Goal: Transaction & Acquisition: Purchase product/service

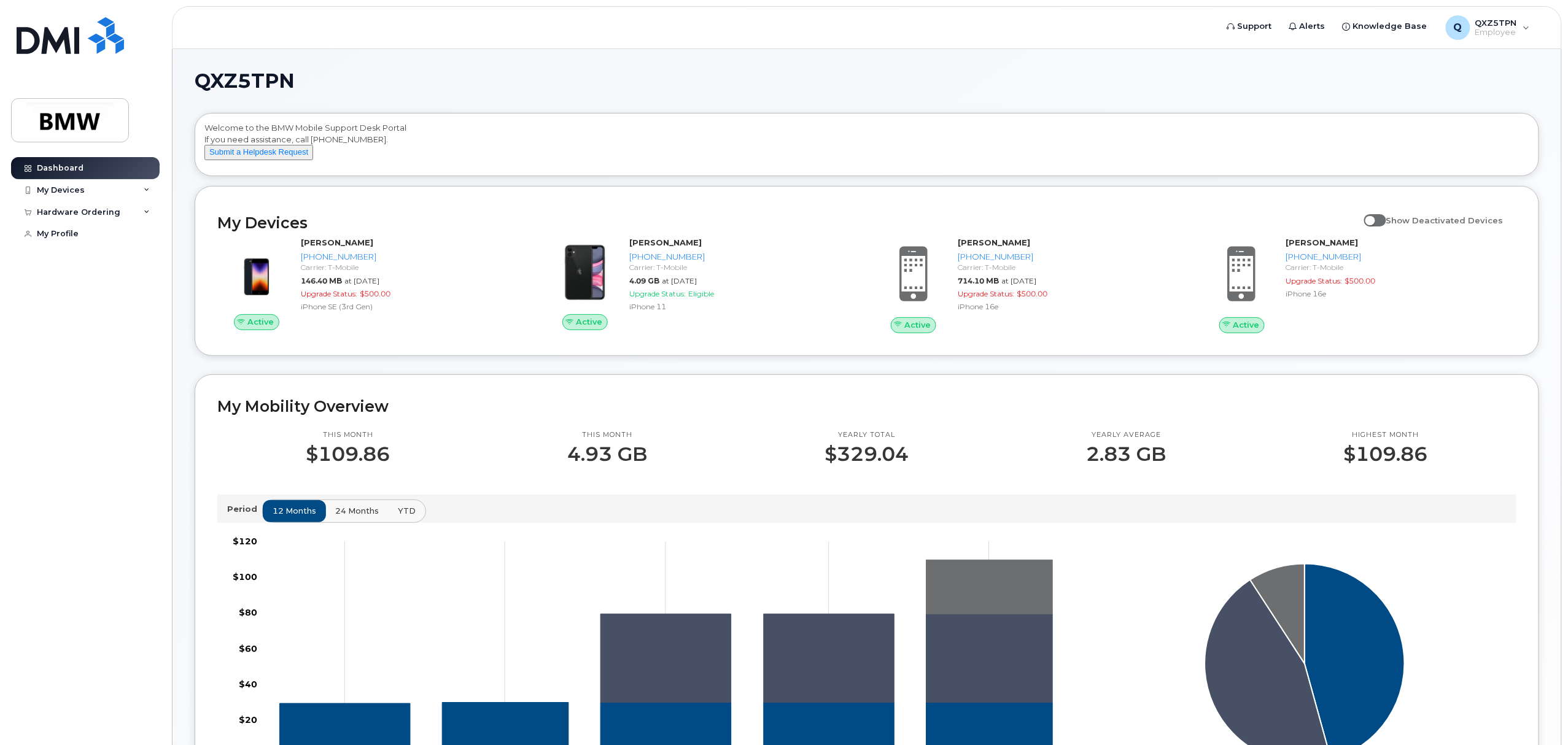
click at [380, 92] on div "QXZ5TPN Welcome to the BMW Mobile Support Desk Portal If you need assistance, c…" at bounding box center [867, 711] width 1344 height 1279
drag, startPoint x: 371, startPoint y: 138, endPoint x: 311, endPoint y: 143, distance: 60.2
click at [311, 143] on div "Welcome to the BMW Mobile Support Desk Portal If you need assistance, call 800-…" at bounding box center [866, 147] width 1324 height 49
copy div "800-680-0083"
click at [610, 62] on div "QXZ5TPN Welcome to the BMW Mobile Support Desk Portal If you need assistance, c…" at bounding box center [867, 720] width 1388 height 1342
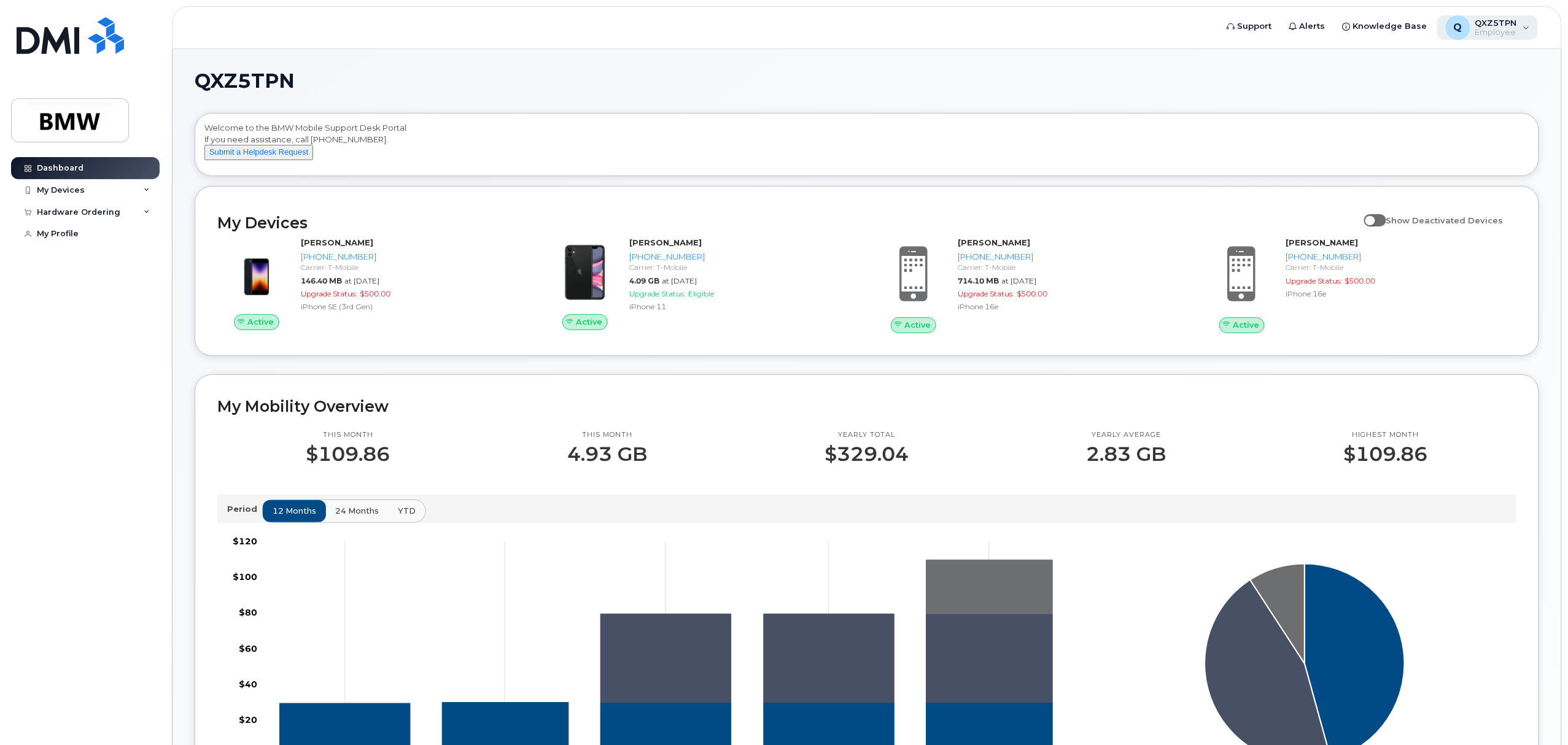
click at [1480, 33] on span "Employee" at bounding box center [1495, 33] width 41 height 10
click at [1041, 61] on div "QXZ5TPN Welcome to the BMW Mobile Support Desk Portal If you need assistance, c…" at bounding box center [867, 720] width 1388 height 1342
click at [1380, 227] on span at bounding box center [1375, 220] width 22 height 12
click at [1373, 218] on input "Show Deactivated Devices" at bounding box center [1369, 214] width 10 height 10
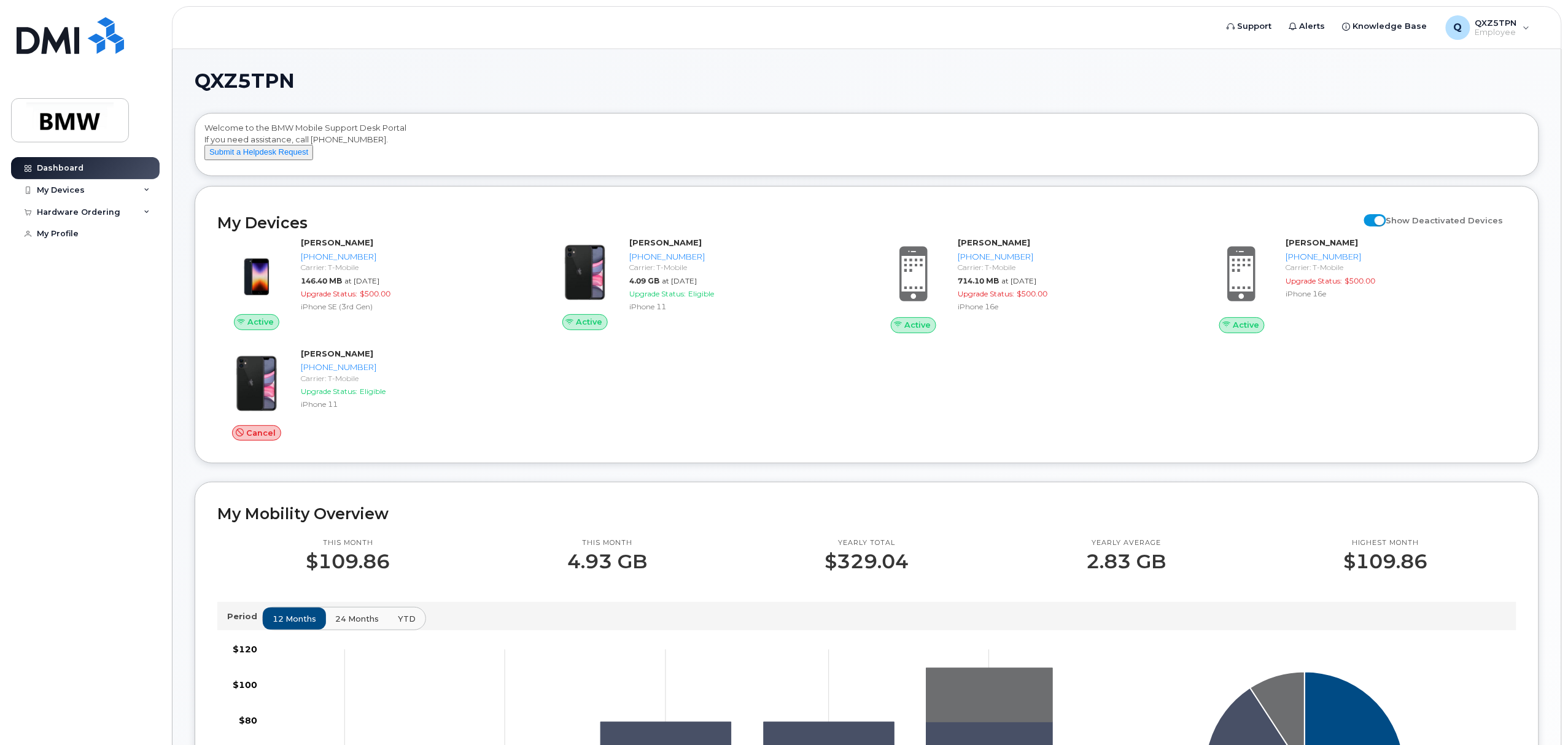
click at [1380, 227] on span at bounding box center [1375, 220] width 22 height 12
click at [1373, 218] on input "Show Deactivated Devices" at bounding box center [1369, 214] width 10 height 10
checkbox input "false"
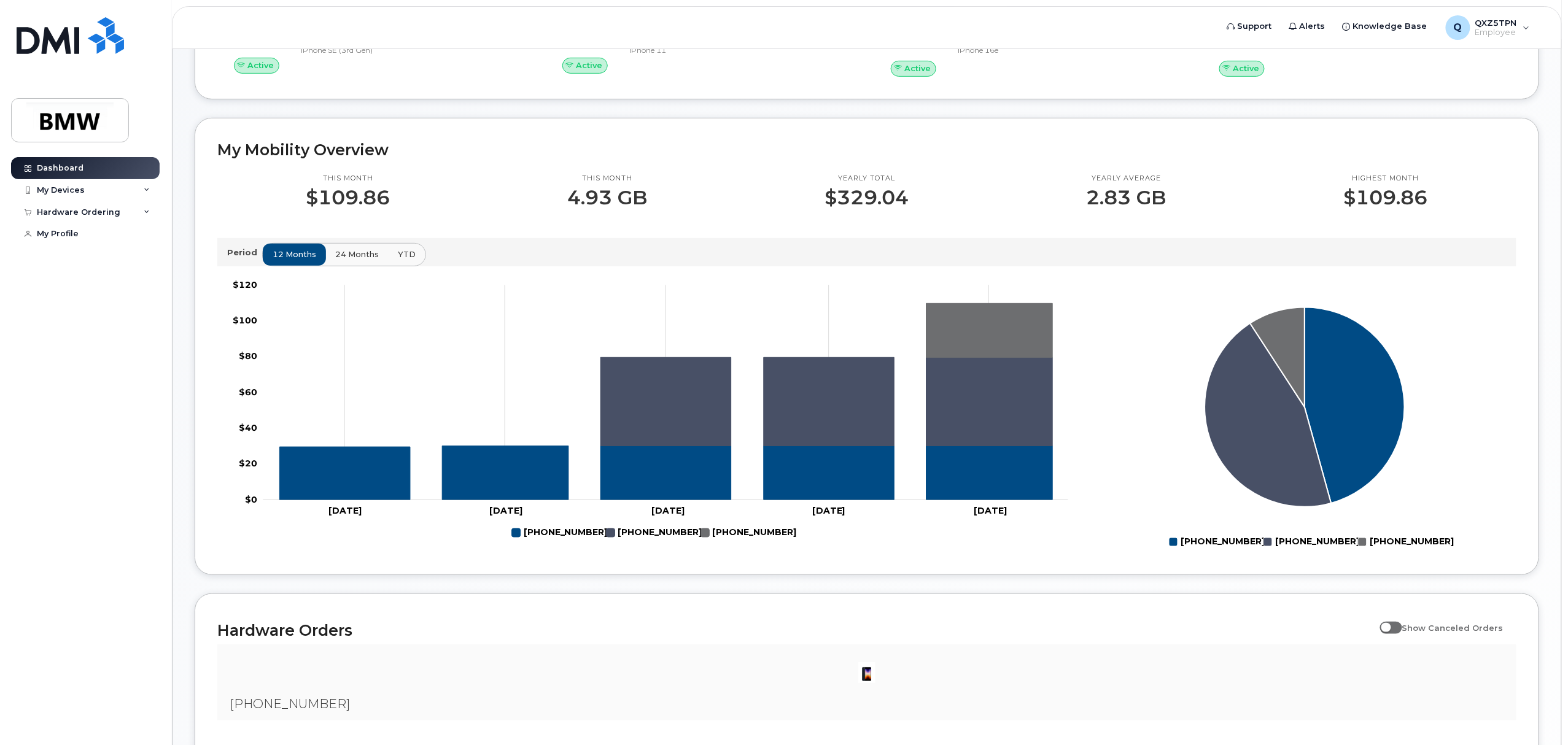
scroll to position [206, 0]
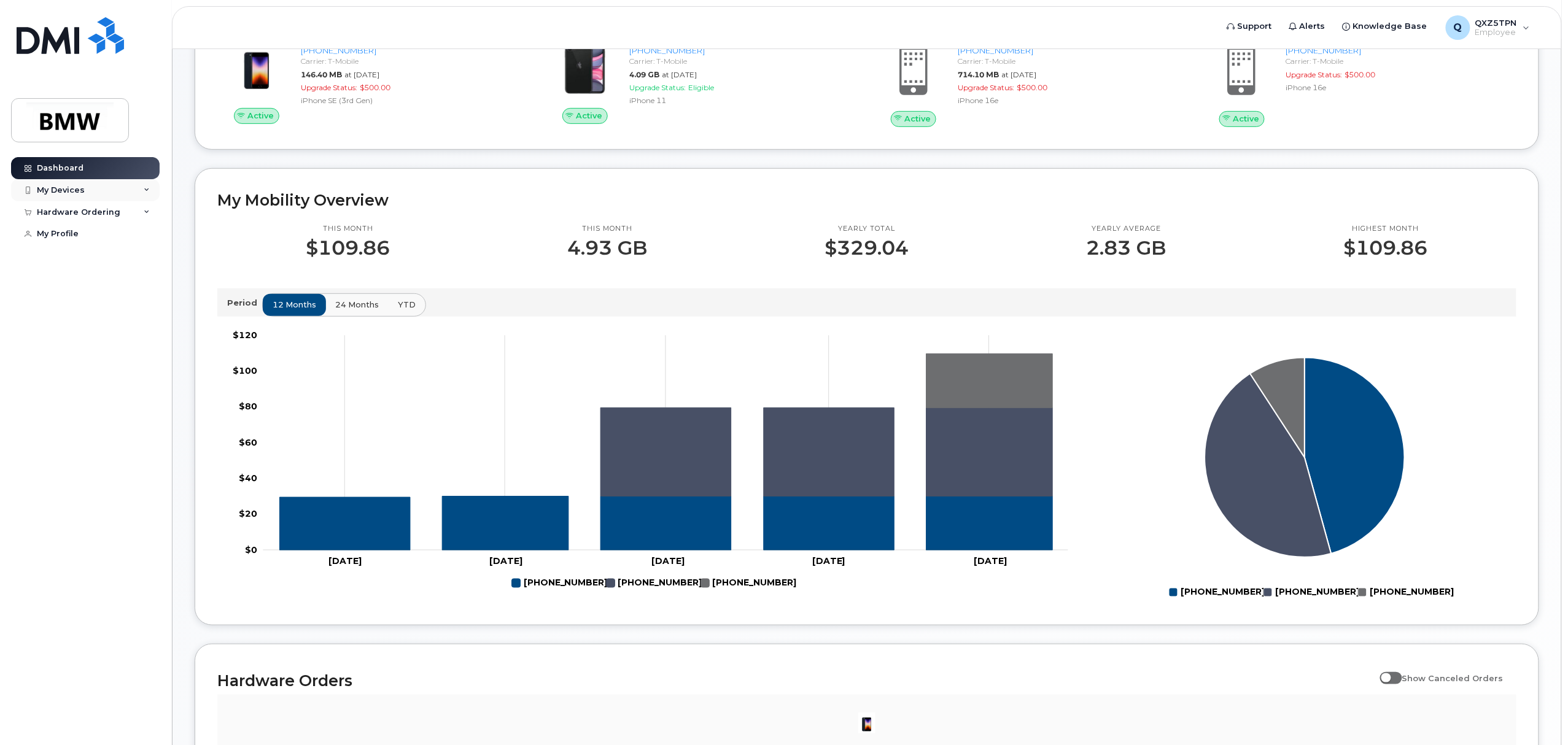
click at [85, 182] on div "My Devices" at bounding box center [85, 190] width 148 height 22
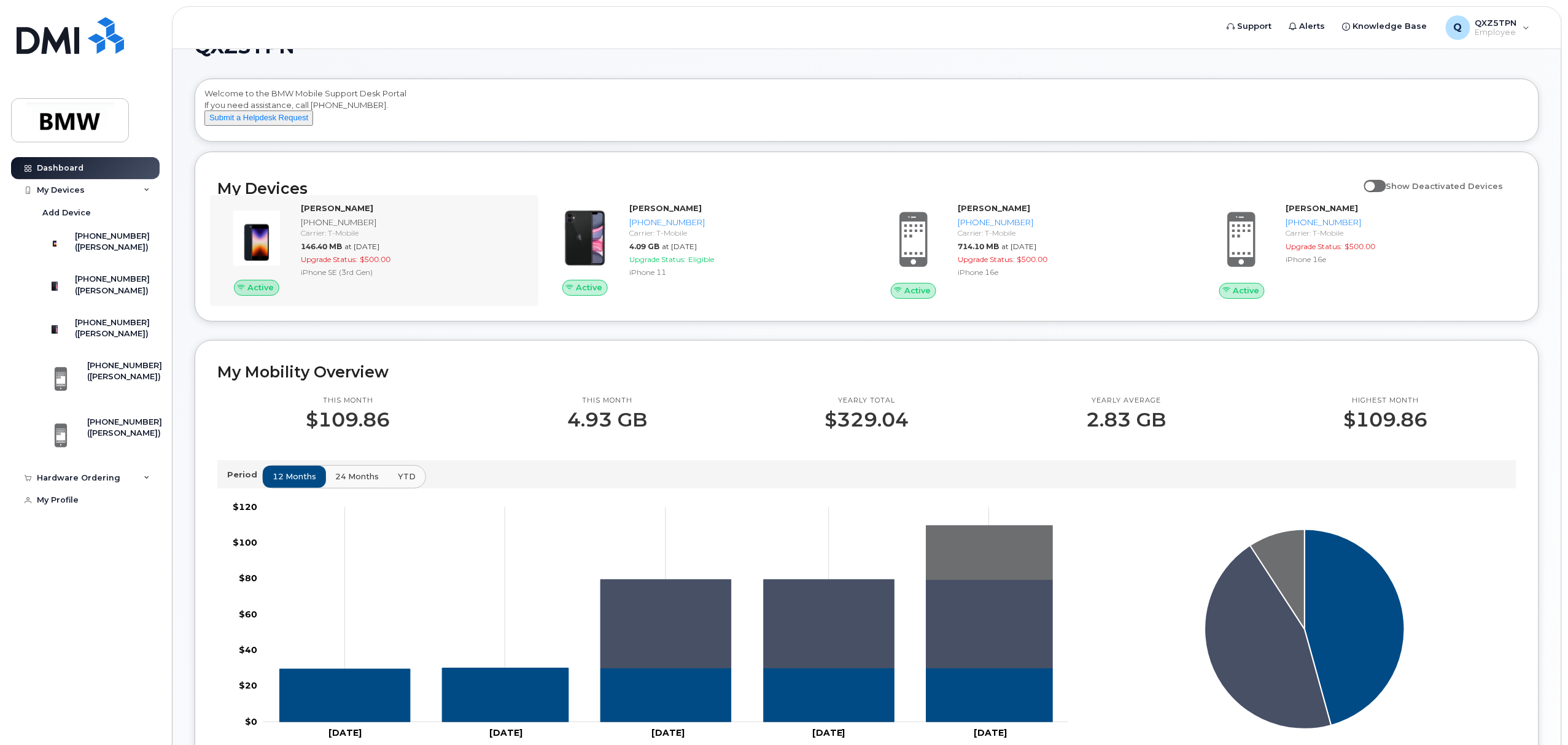
scroll to position [0, 0]
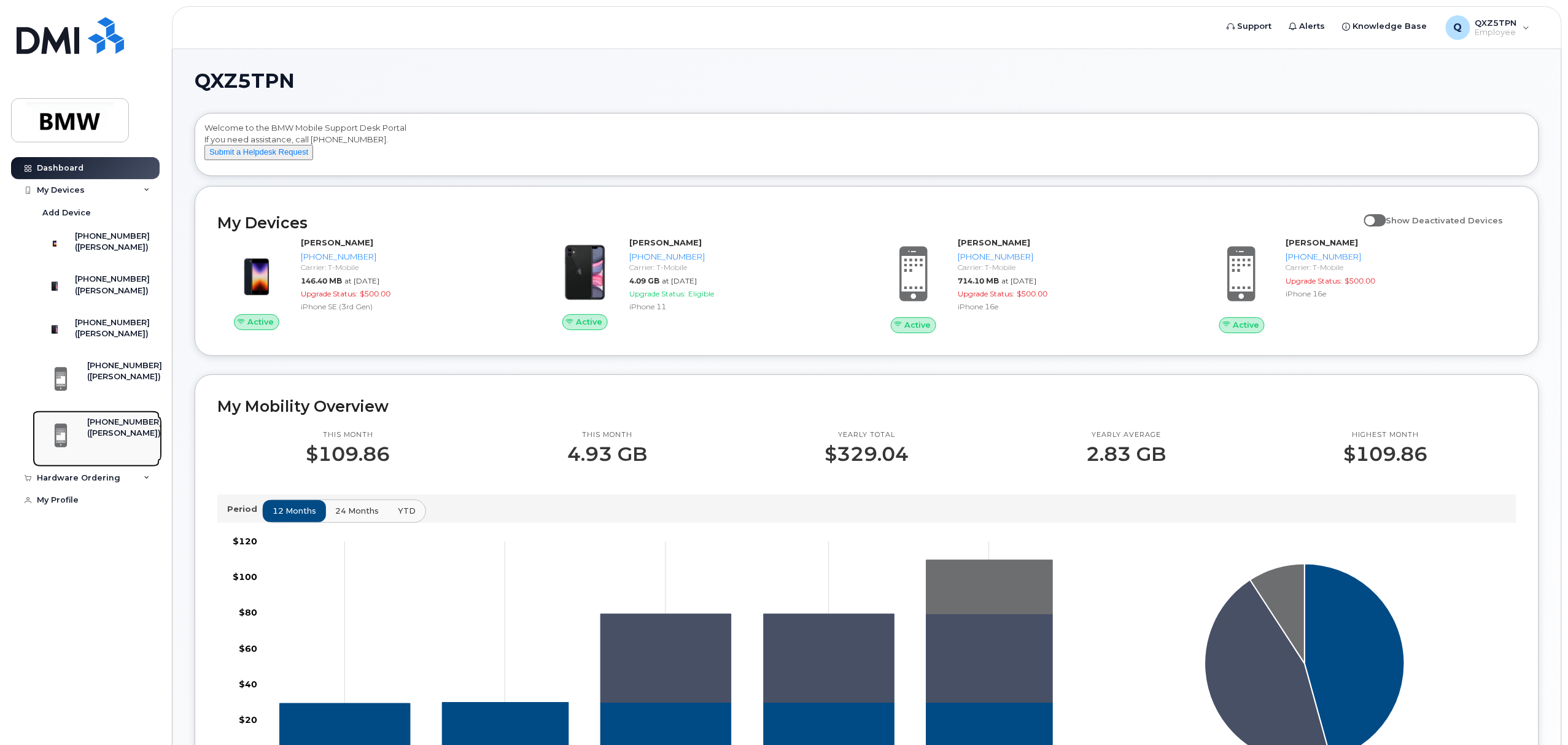
click at [123, 439] on div "([PERSON_NAME])" at bounding box center [124, 433] width 75 height 11
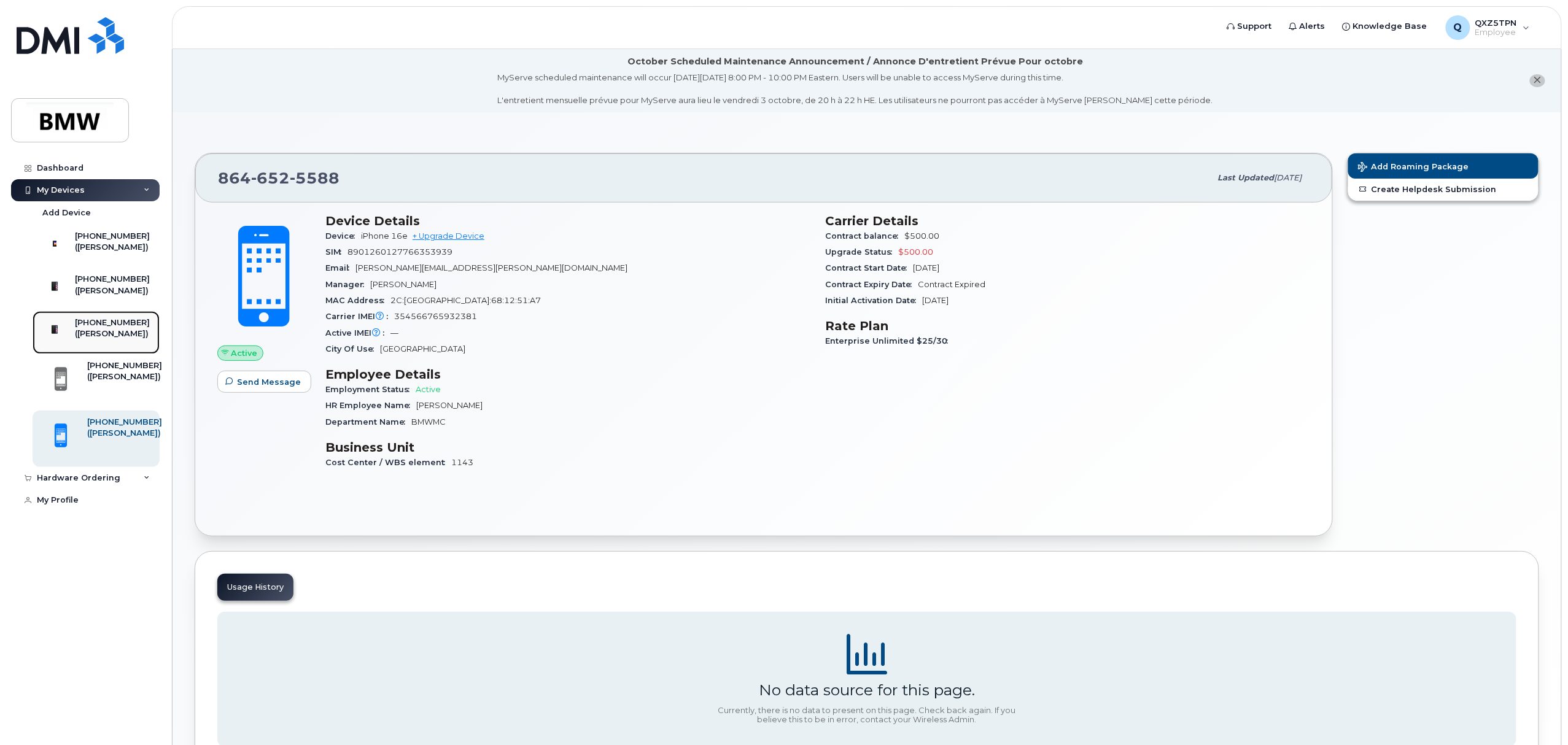
click at [102, 340] on div "([PERSON_NAME])" at bounding box center [112, 334] width 75 height 11
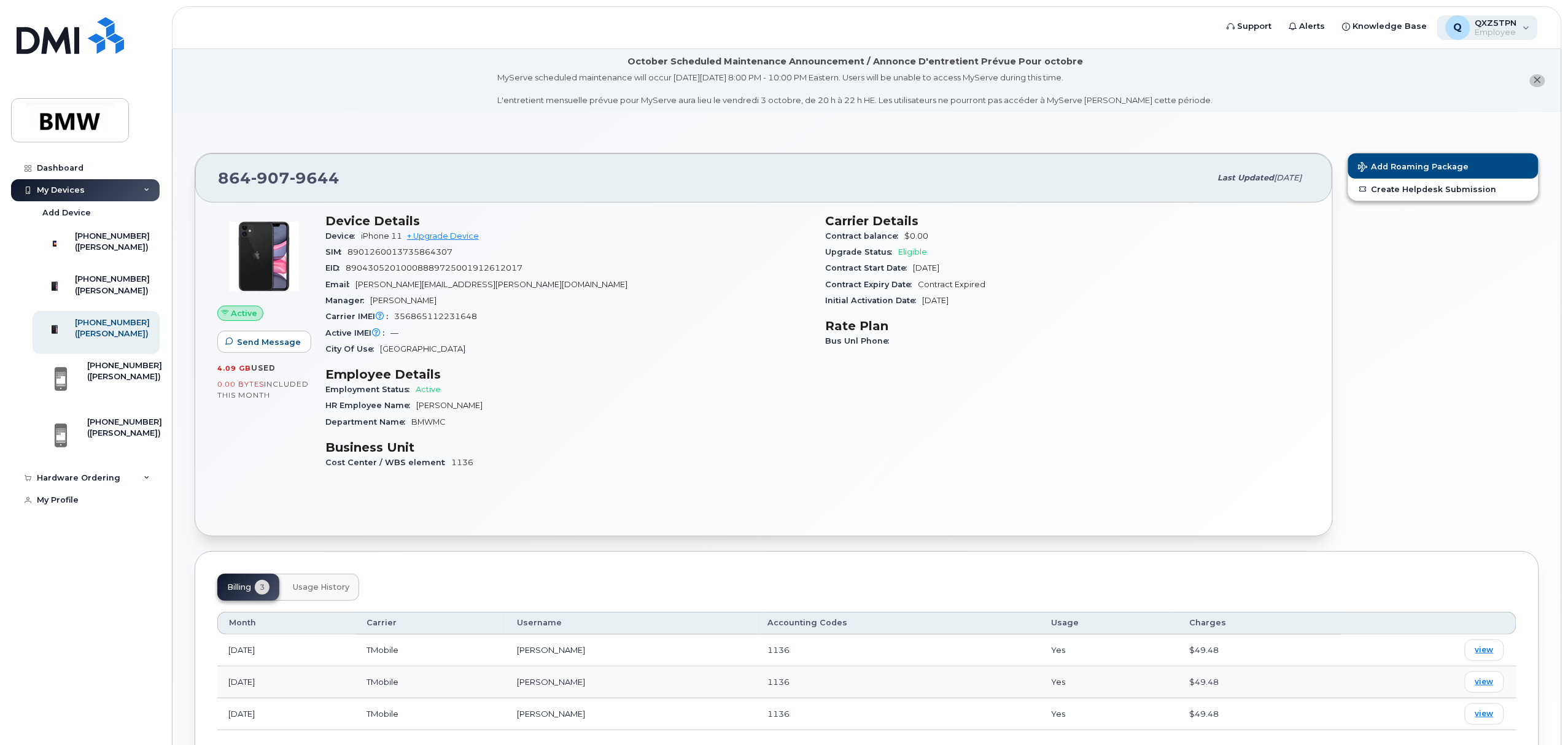
click at [1488, 33] on span "Employee" at bounding box center [1495, 33] width 41 height 10
click at [1382, 25] on span "Knowledge Base" at bounding box center [1390, 27] width 74 height 12
drag, startPoint x: 91, startPoint y: 310, endPoint x: 93, endPoint y: 270, distance: 40.0
click at [91, 297] on div "([PERSON_NAME])" at bounding box center [112, 291] width 75 height 11
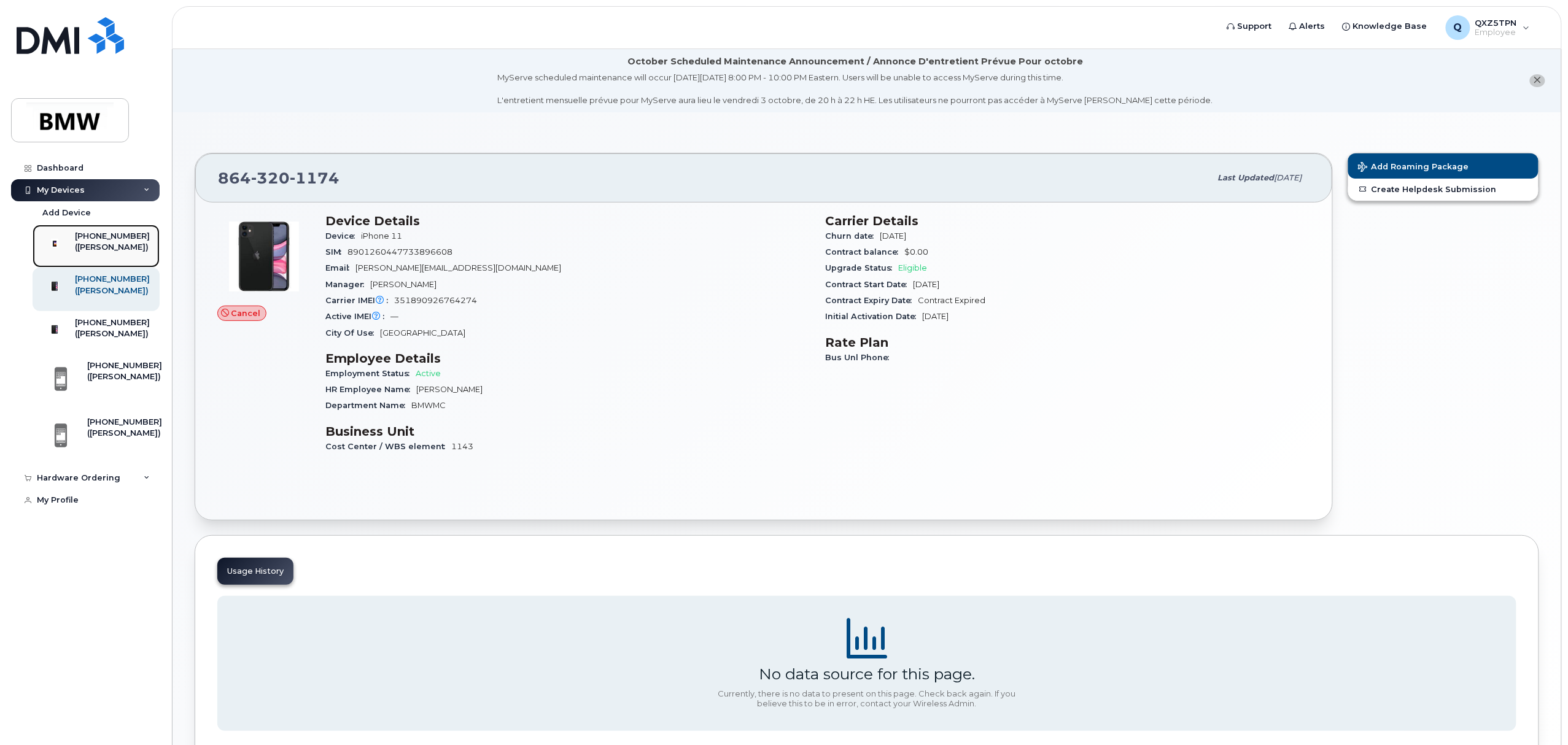
click at [71, 249] on div at bounding box center [54, 243] width 32 height 24
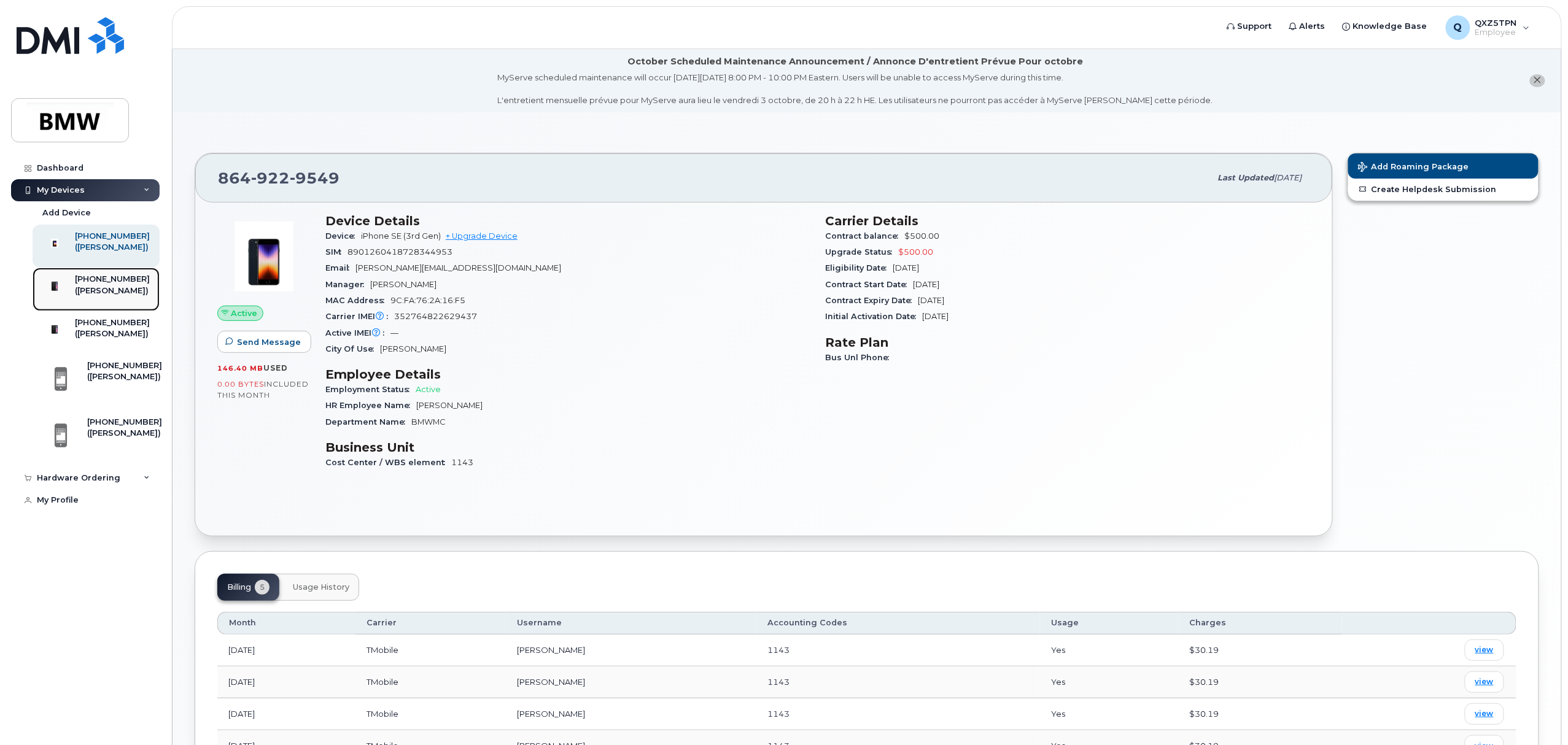
click at [82, 297] on div "([PERSON_NAME])" at bounding box center [112, 291] width 75 height 11
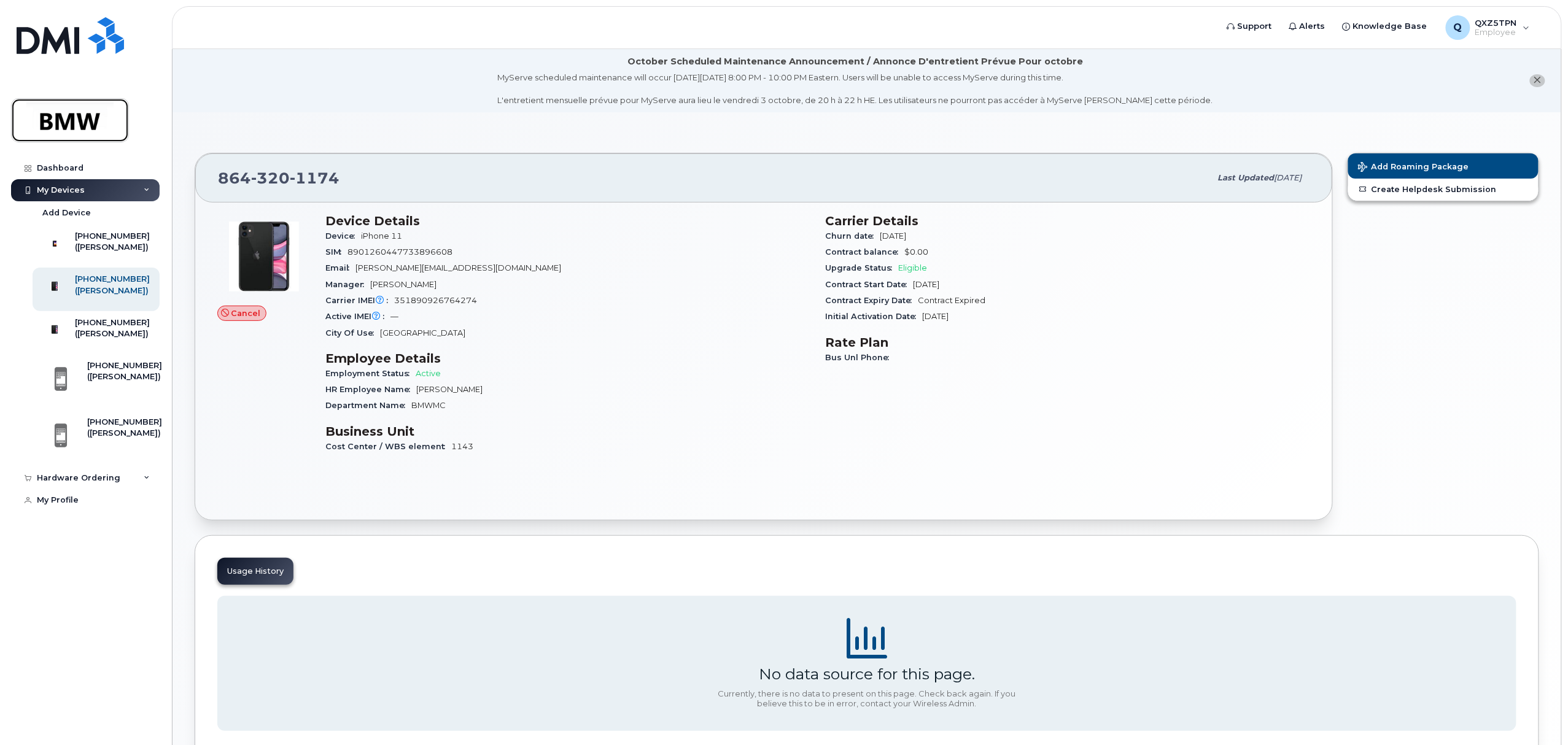
click at [54, 129] on img at bounding box center [69, 120] width 95 height 35
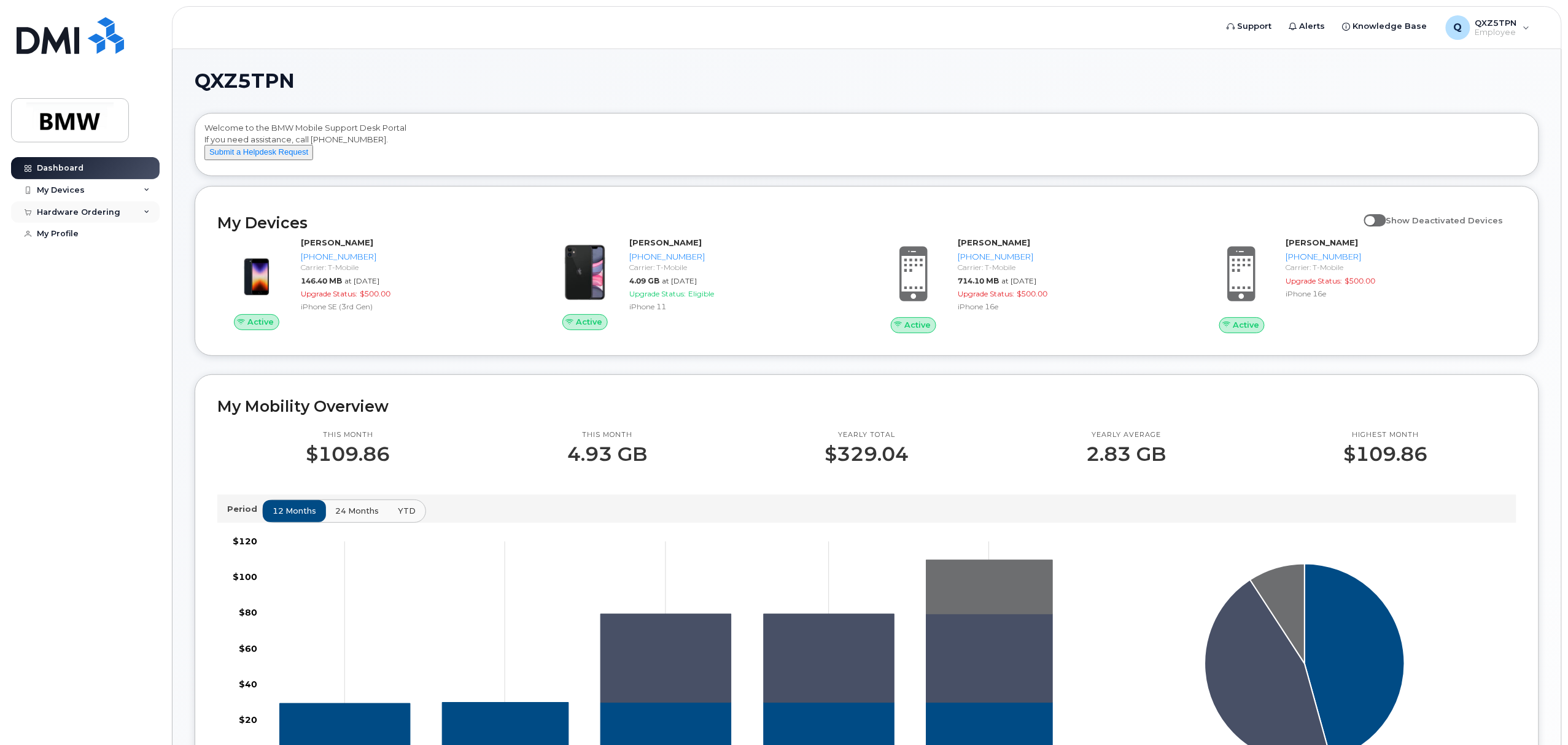
click at [87, 209] on div "Hardware Ordering" at bounding box center [78, 212] width 84 height 10
click at [69, 254] on div "New Order" at bounding box center [65, 258] width 47 height 11
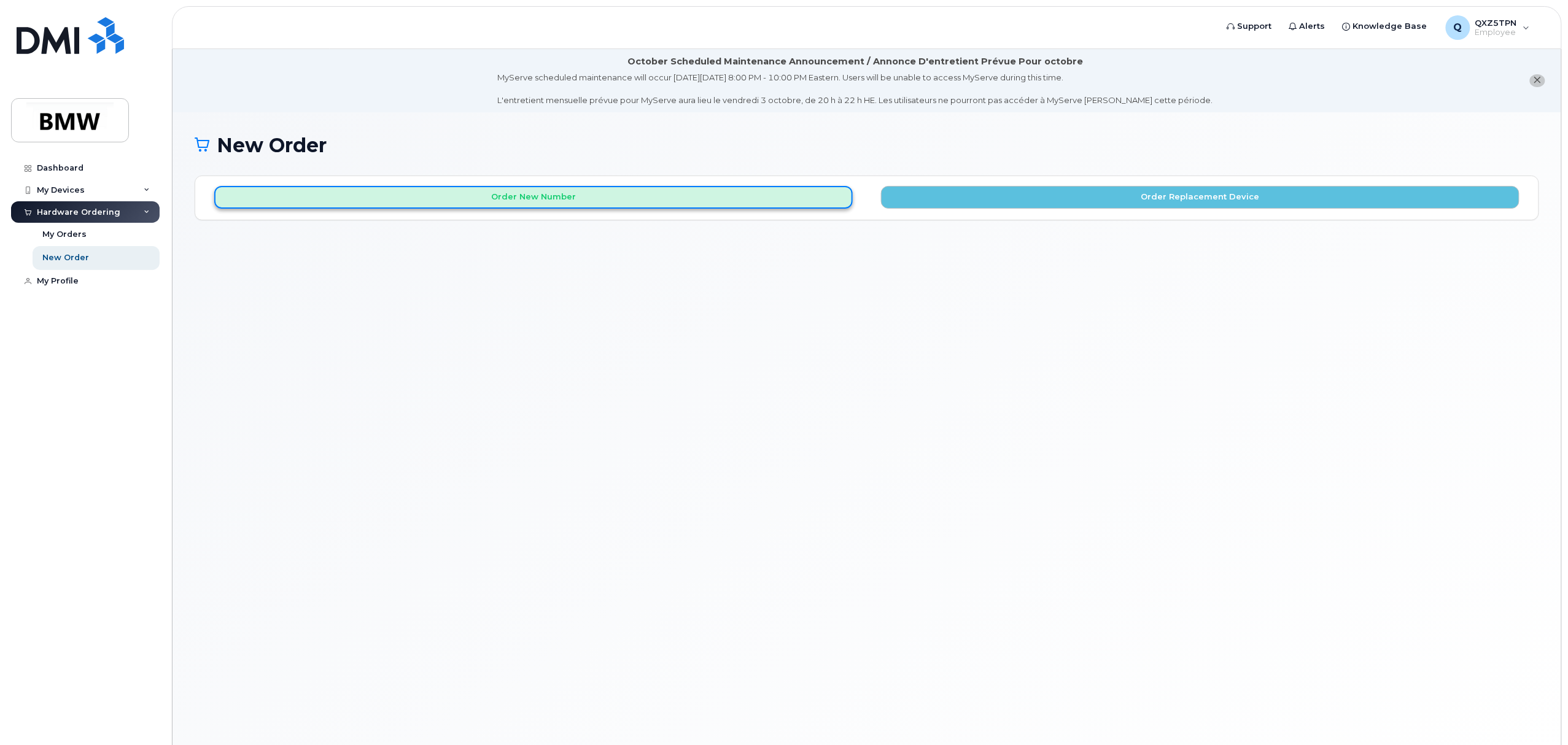
click at [624, 195] on button "Order New Number" at bounding box center [533, 197] width 638 height 22
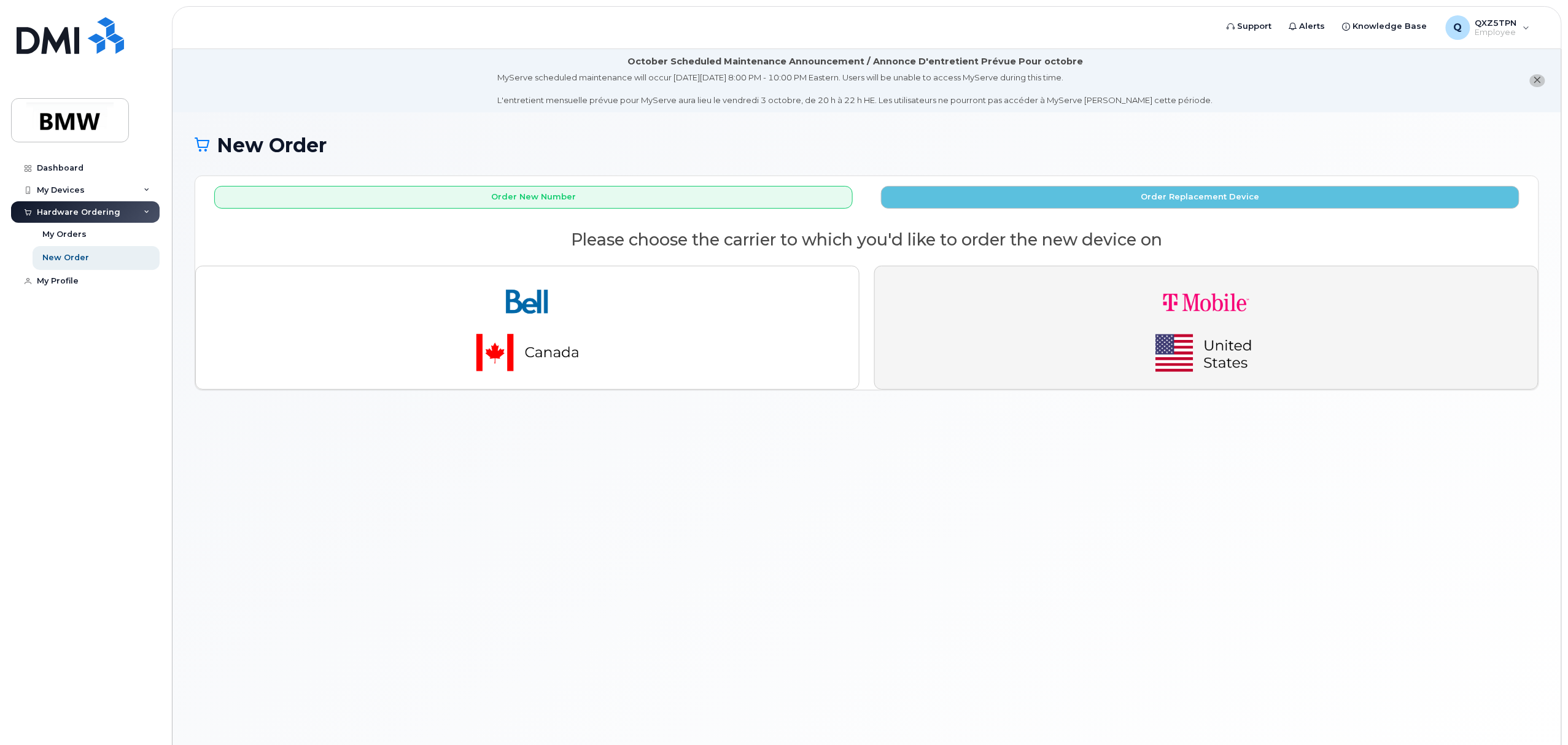
click at [1220, 327] on img "button" at bounding box center [1206, 328] width 172 height 103
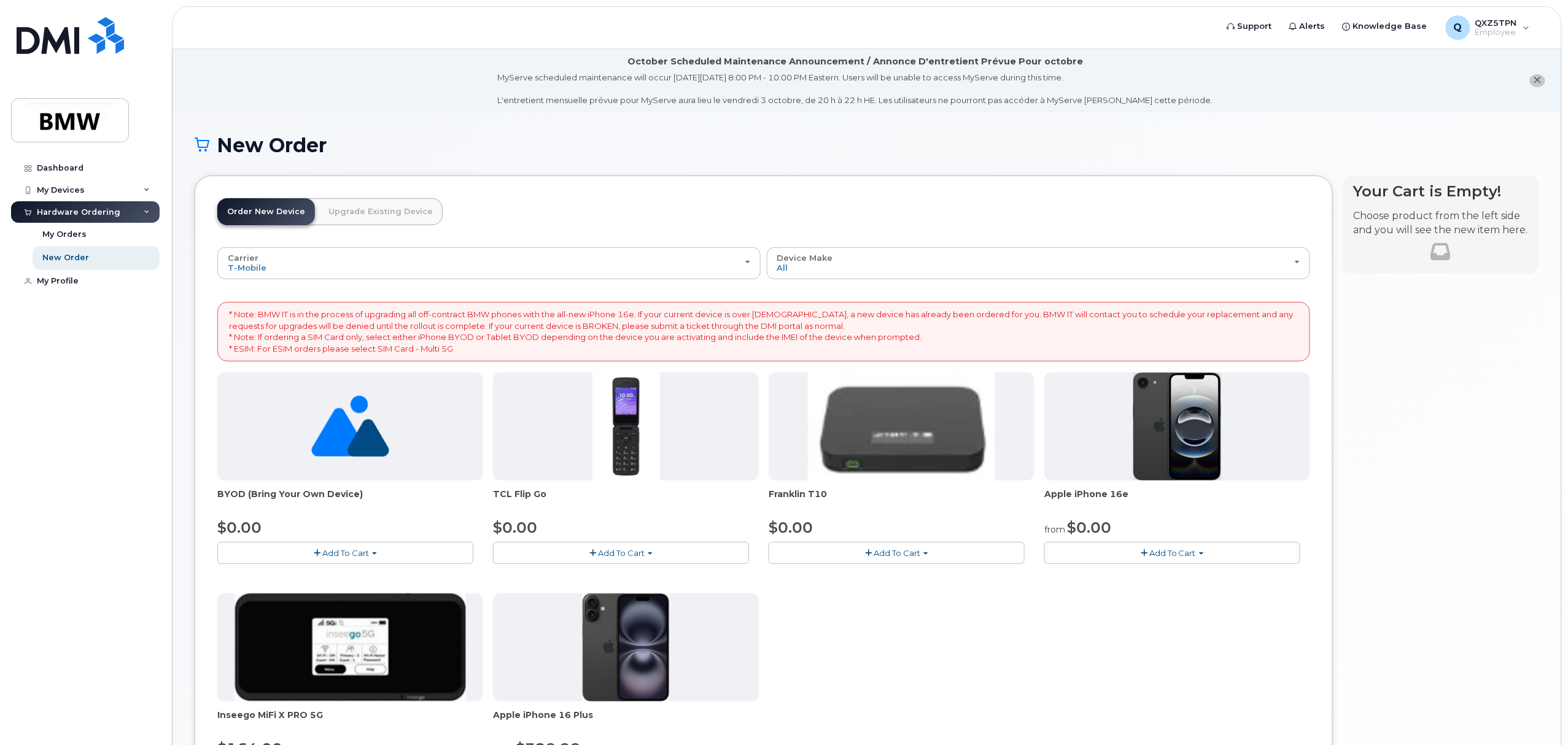
scroll to position [204, 0]
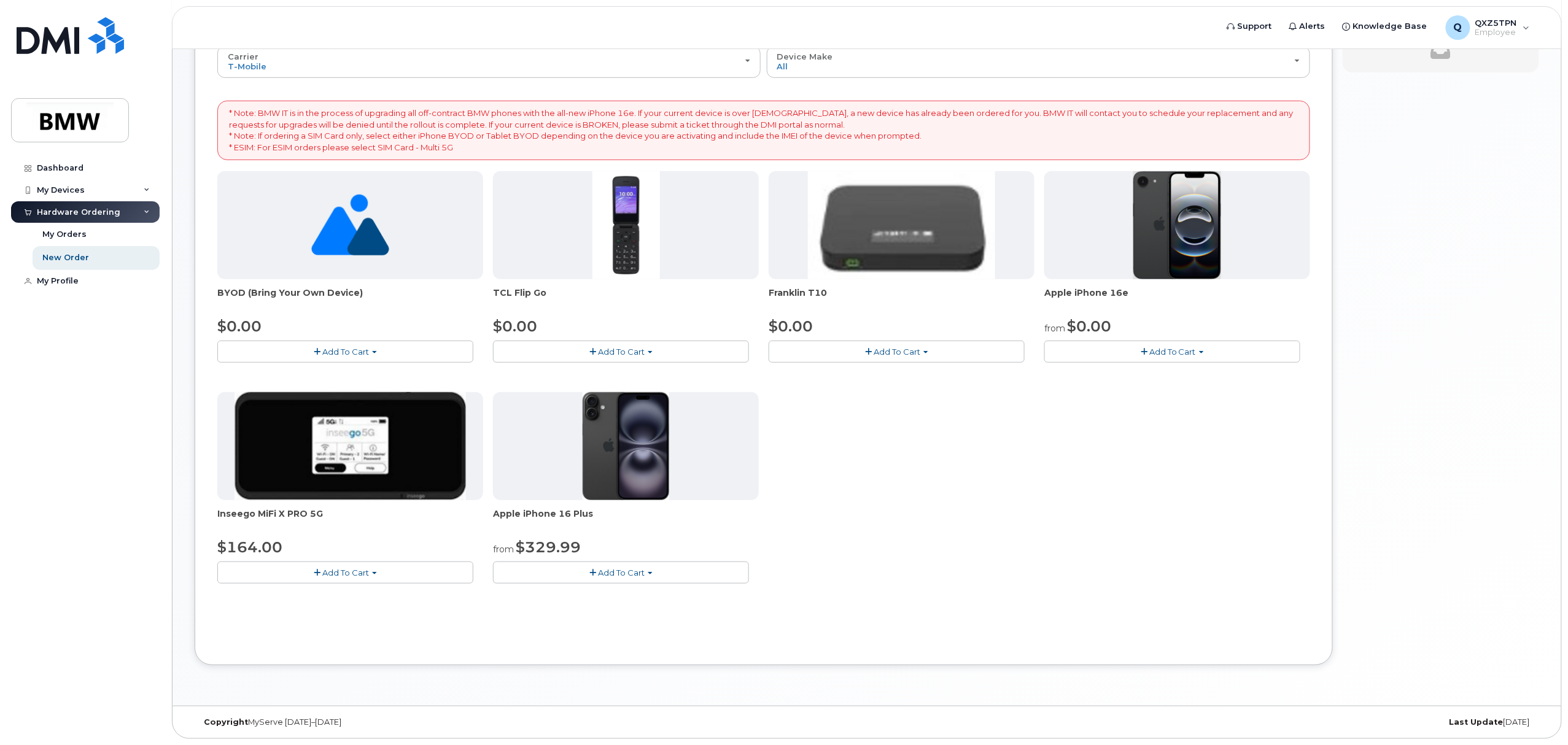
click at [618, 571] on span "Add To Cart" at bounding box center [621, 573] width 47 height 10
click at [563, 597] on link "$329.99 - 30 Month Activation (128GB)" at bounding box center [587, 595] width 182 height 16
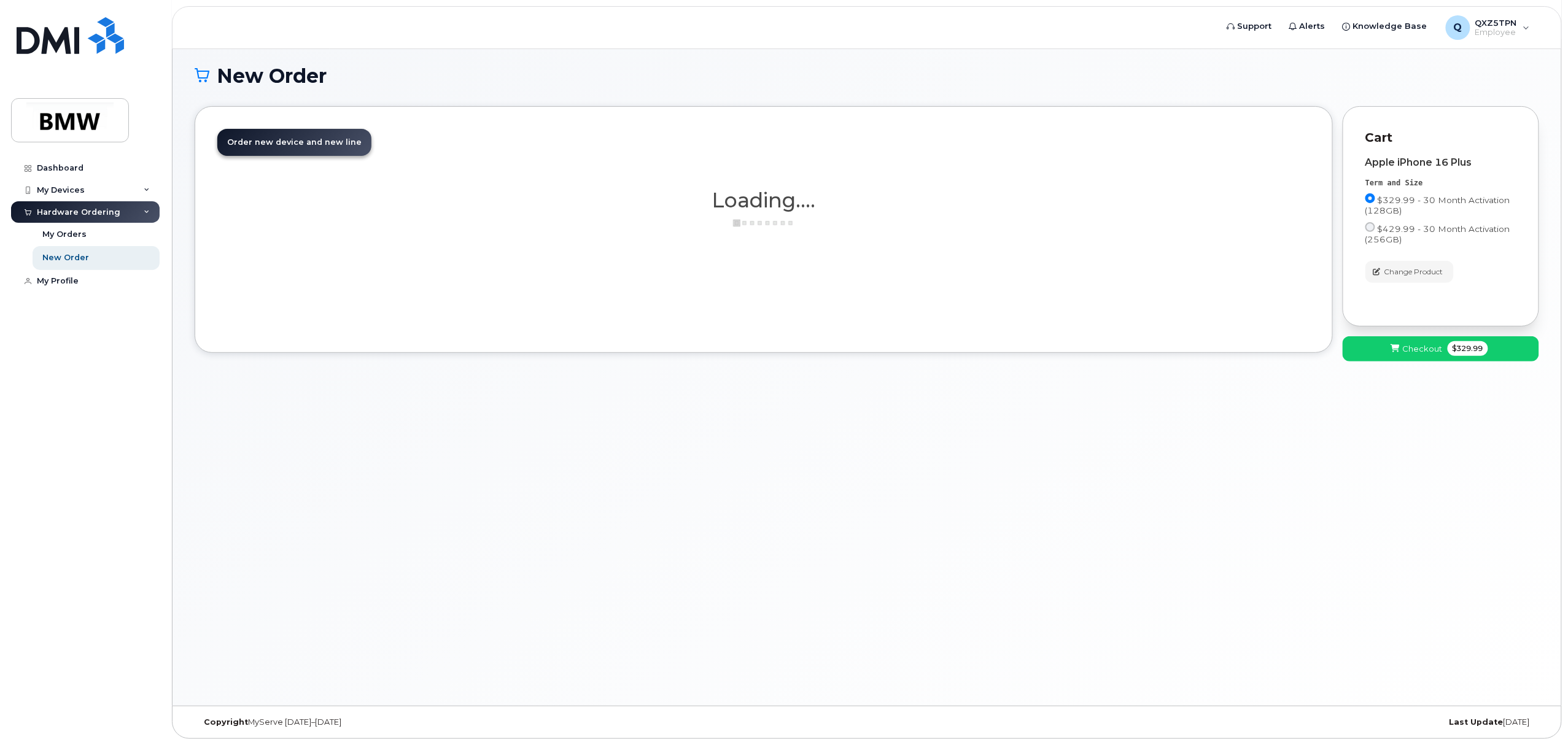
scroll to position [69, 0]
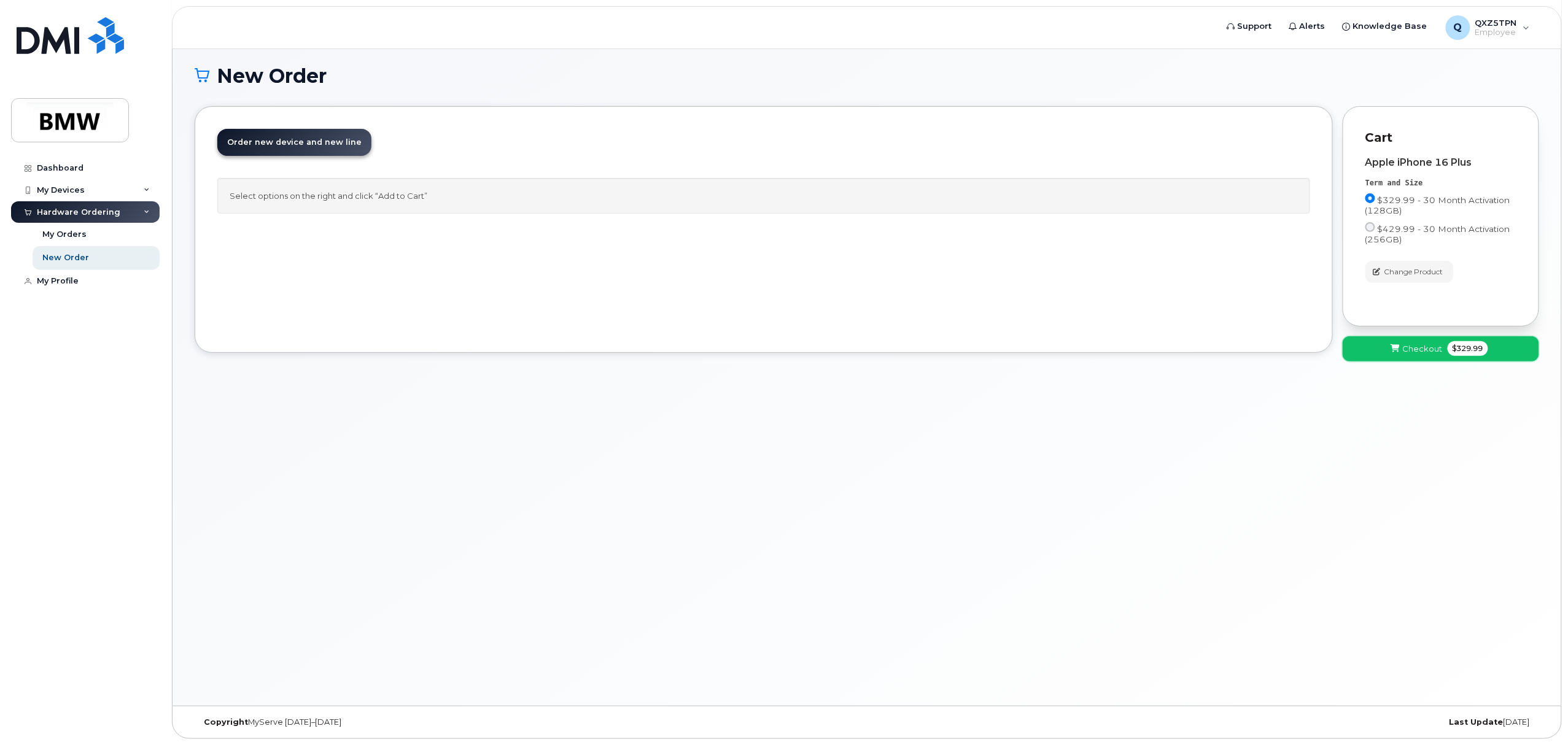
click at [1385, 345] on button "Checkout $329.99" at bounding box center [1440, 348] width 197 height 25
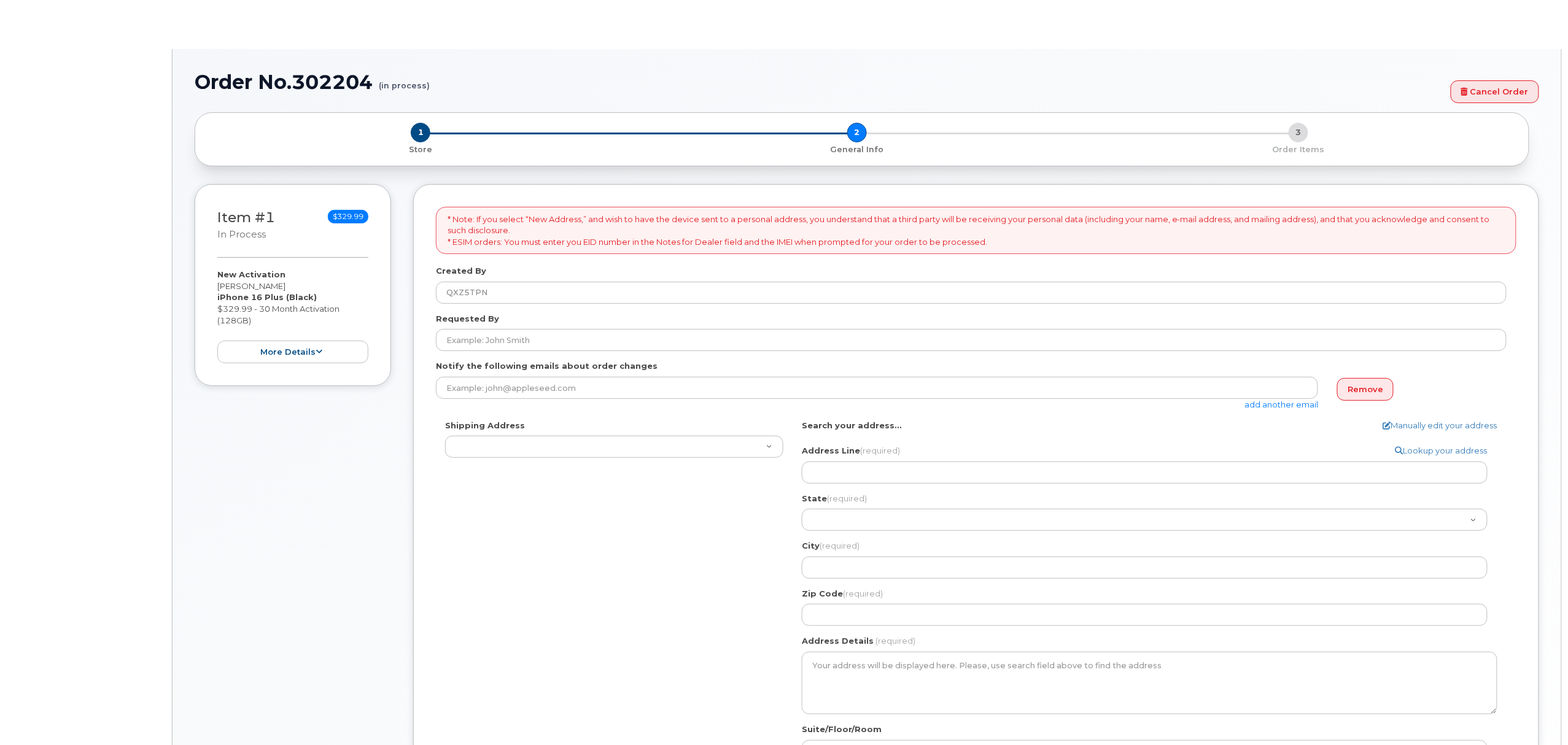
select select
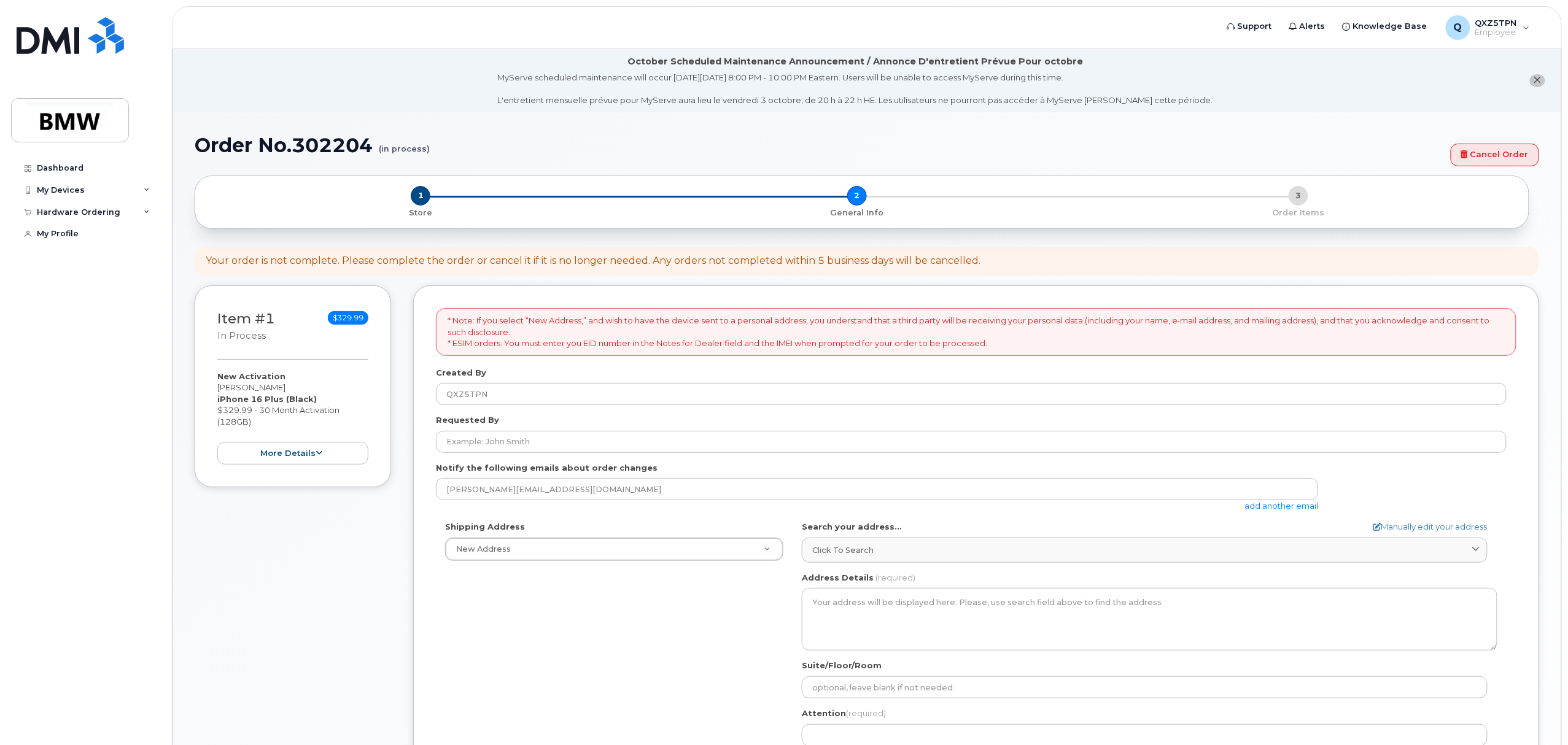
click at [716, 651] on div "Shipping Address New Address New Address BMW MC Plant BMW North America Financi…" at bounding box center [971, 662] width 1071 height 282
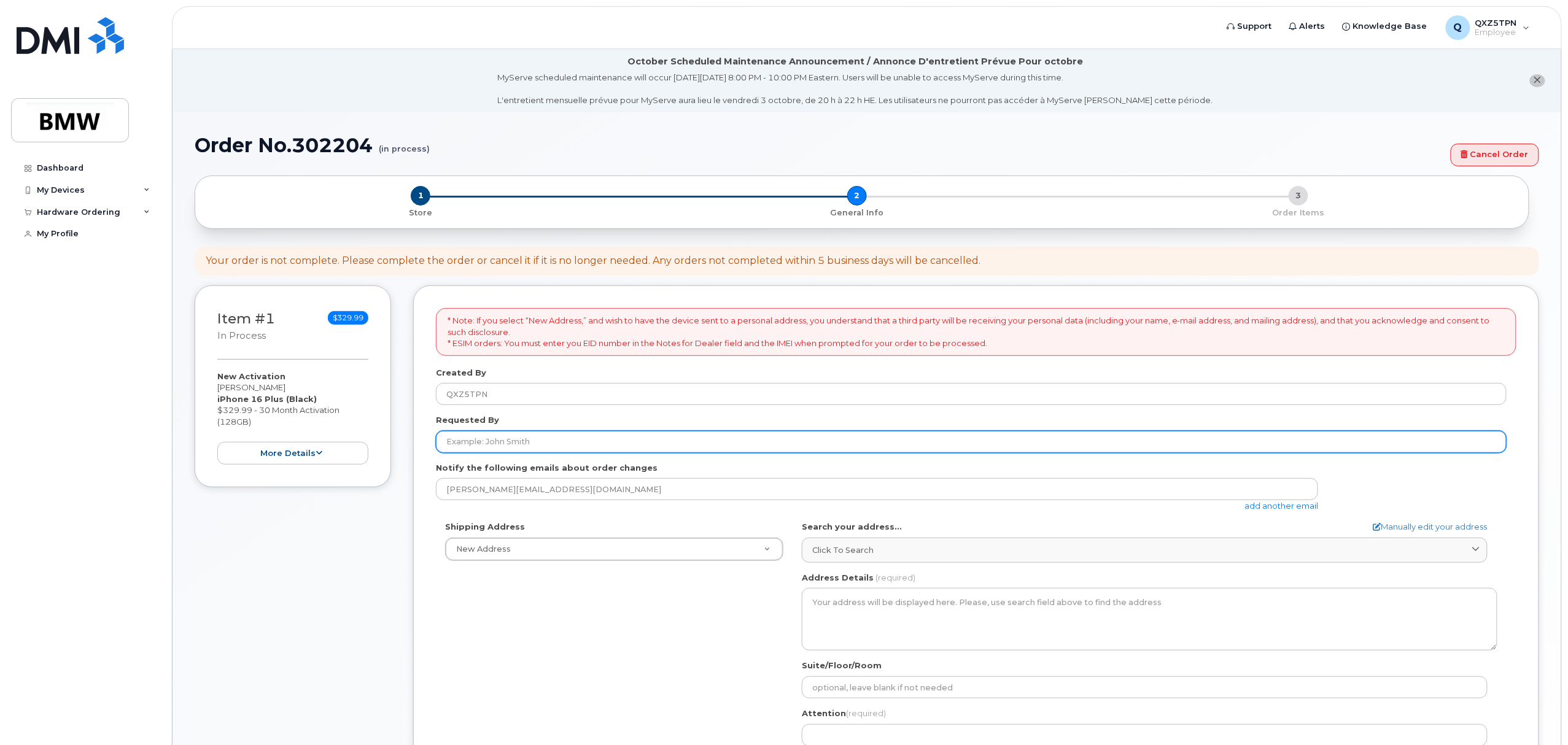
click at [548, 433] on input "Requested By" at bounding box center [971, 442] width 1071 height 22
type input "Patricia Rondesko"
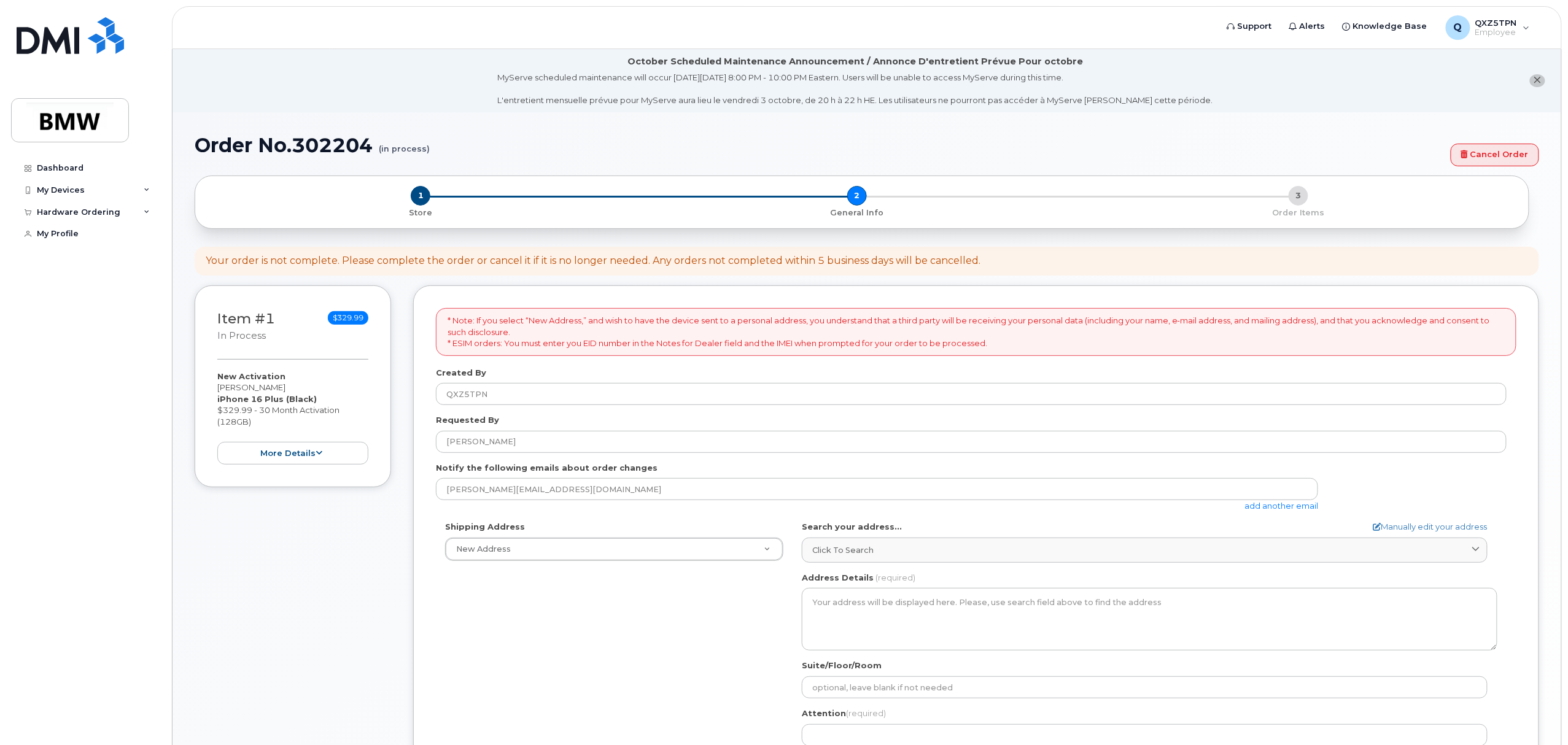
click at [543, 595] on div "Shipping Address New Address New Address BMW MC Plant BMW North America Financi…" at bounding box center [971, 662] width 1071 height 282
click at [571, 374] on div "Created By QXZ5TPN" at bounding box center [976, 386] width 1080 height 39
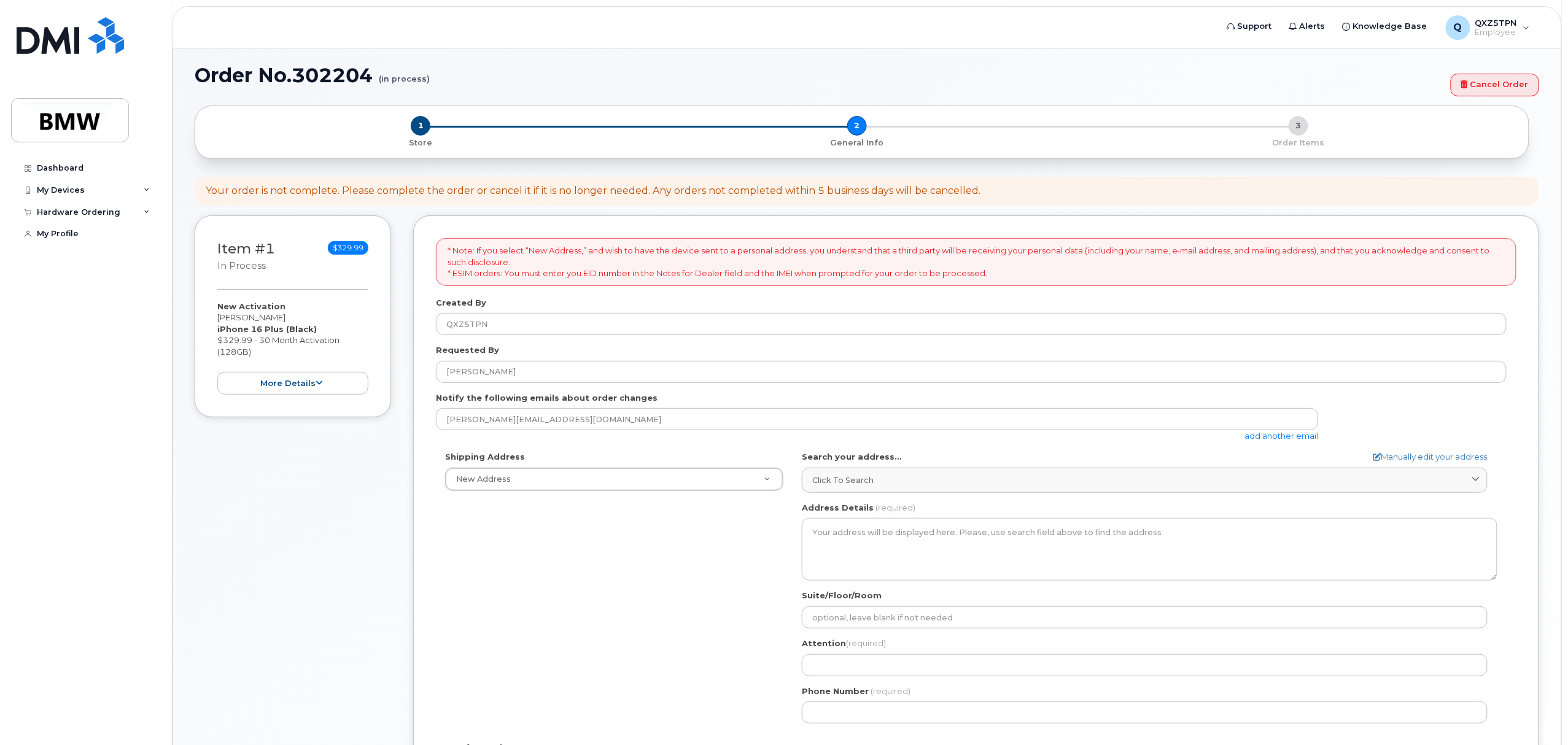
scroll to position [261, 0]
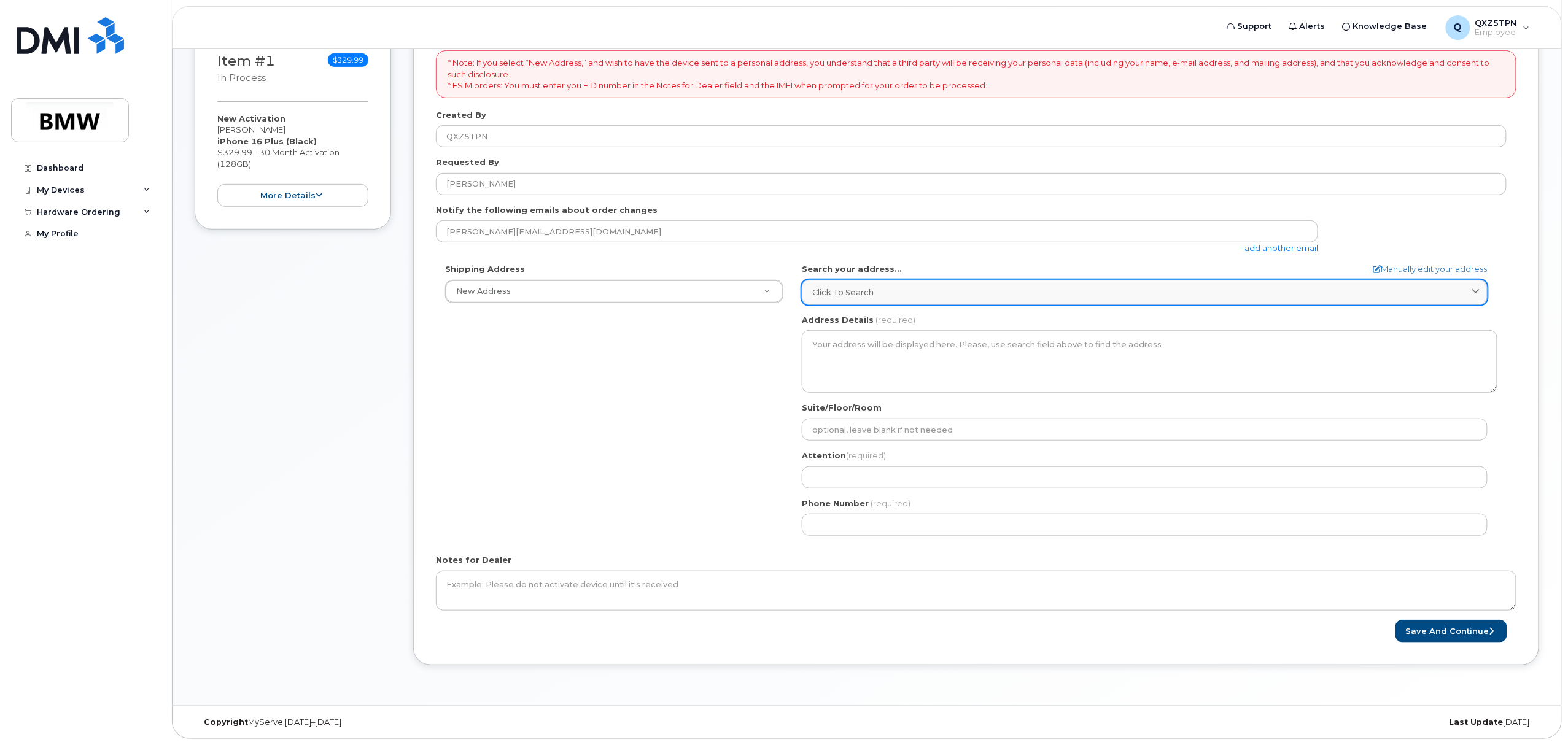
click at [908, 286] on div "Click to search" at bounding box center [1144, 292] width 665 height 12
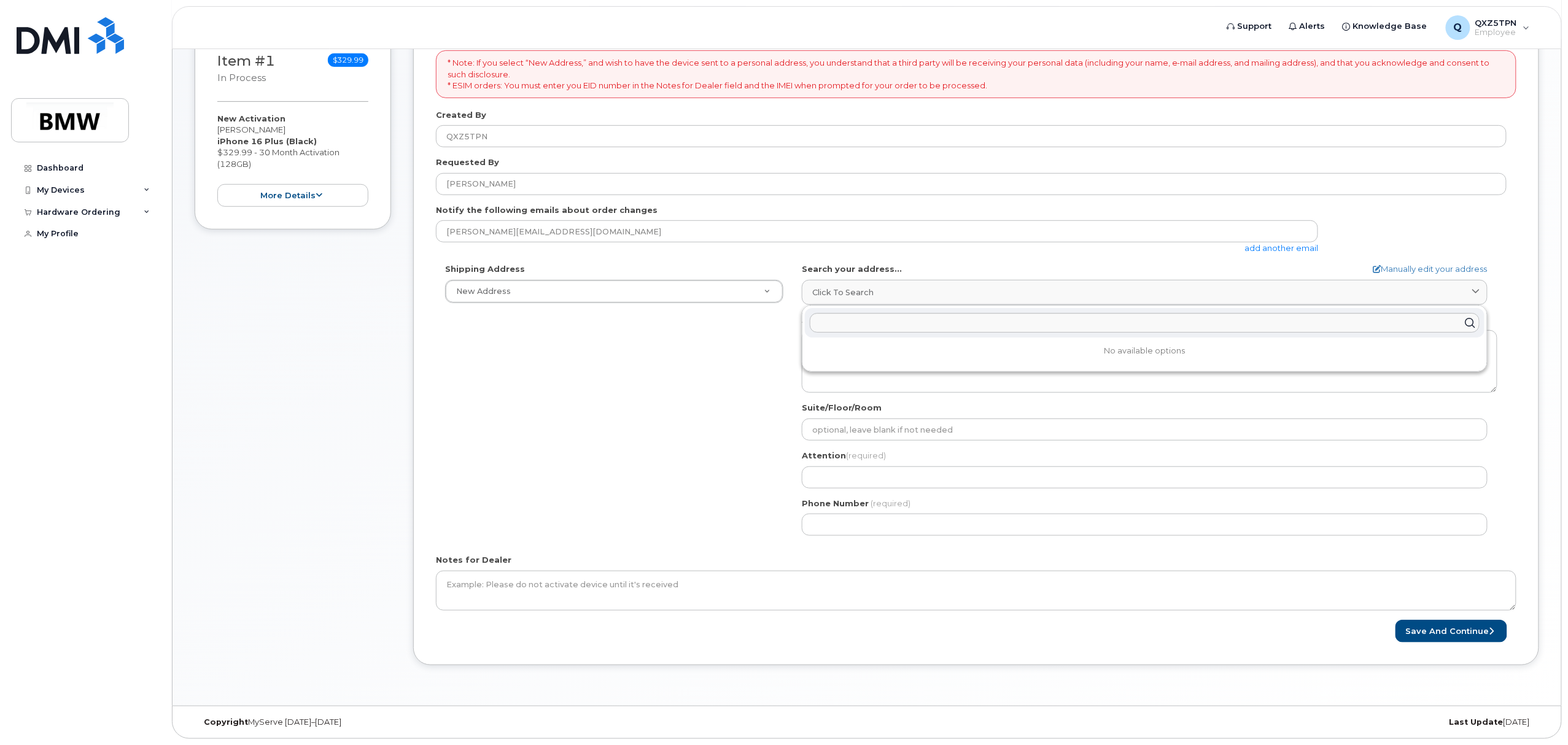
click at [612, 454] on div "Shipping Address New Address New Address BMW MC Plant BMW North America Financi…" at bounding box center [971, 404] width 1071 height 282
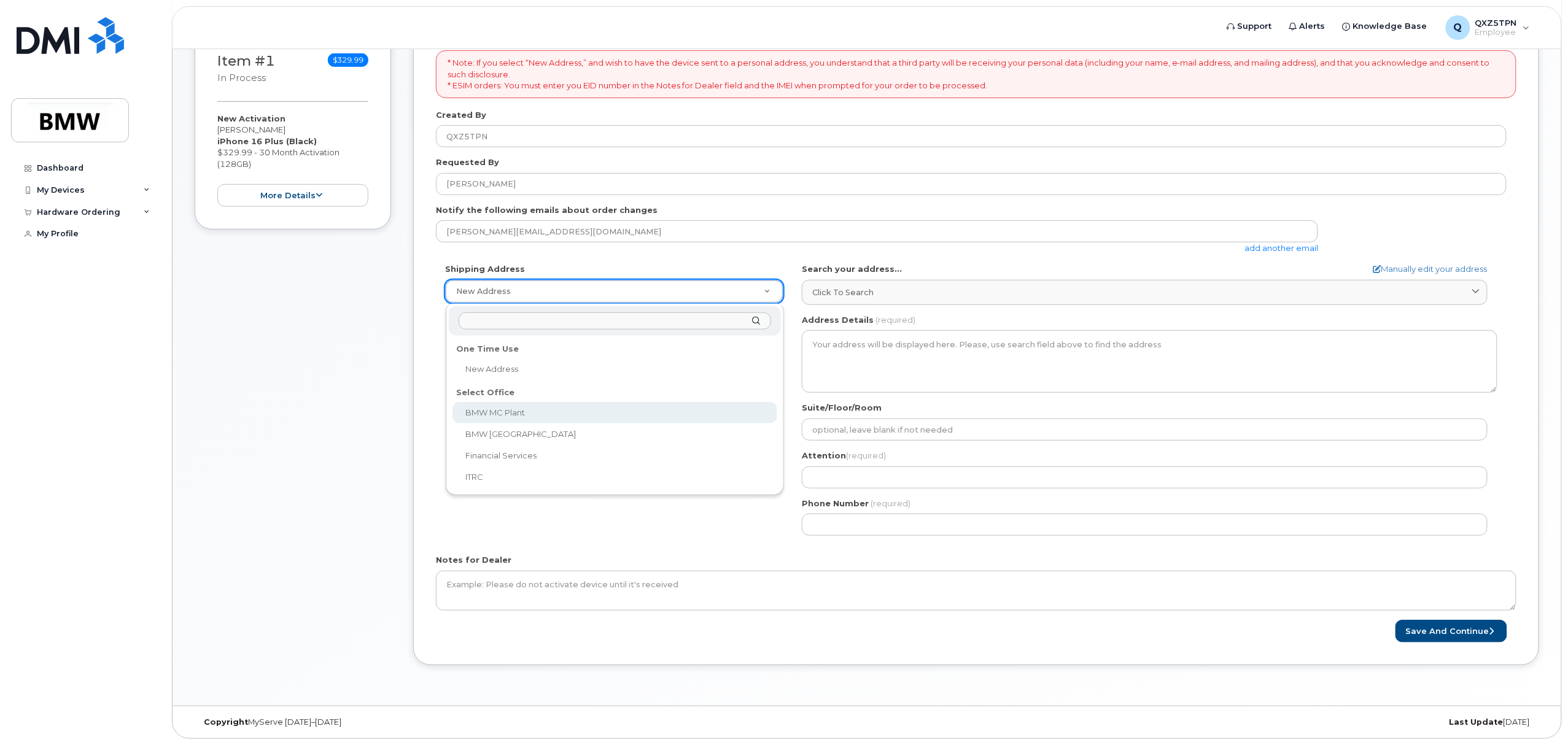
select select
type textarea "1400 Highway 101 S GREER SC 29651-6731 UNITED STATES Greer South Carolina 29651…"
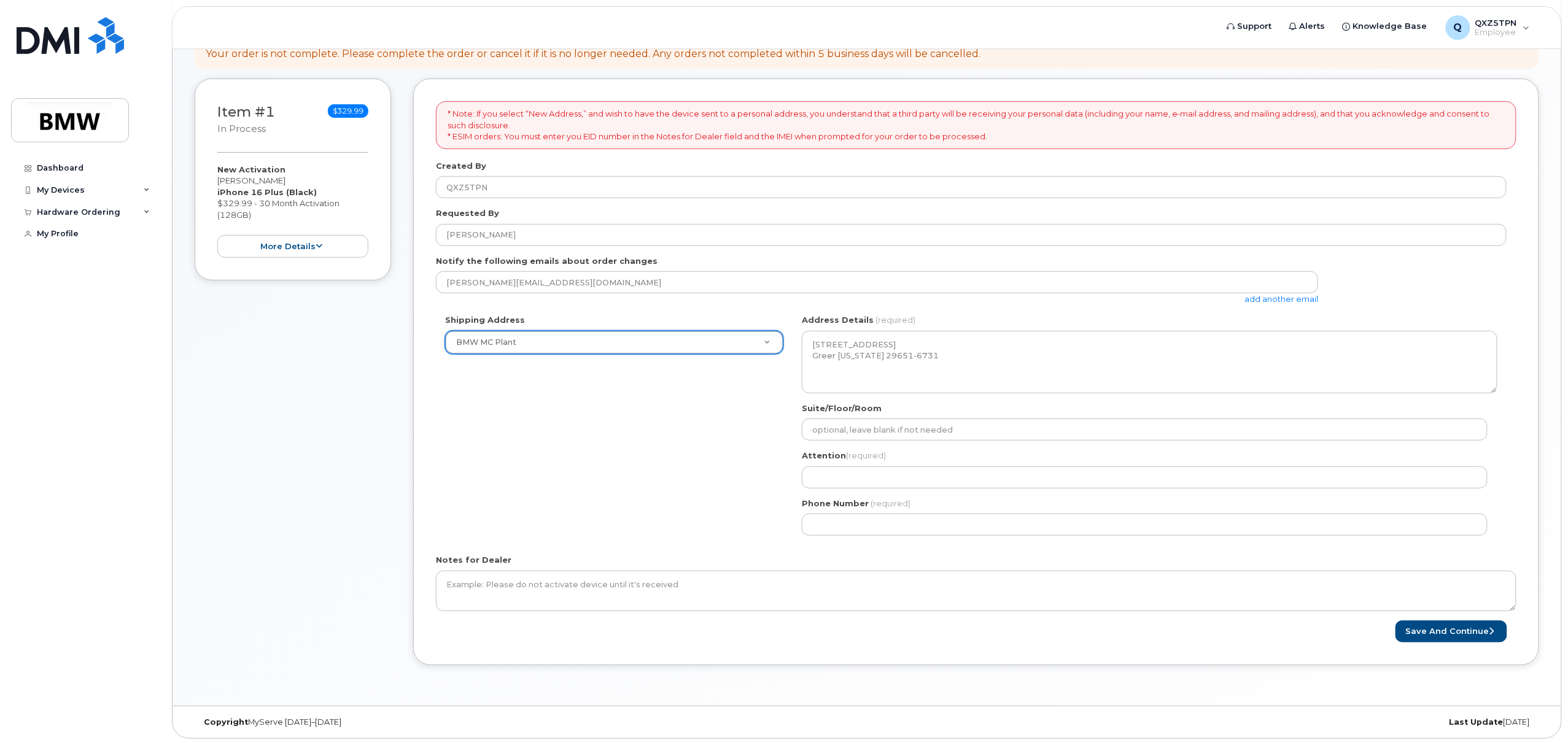
scroll to position [210, 0]
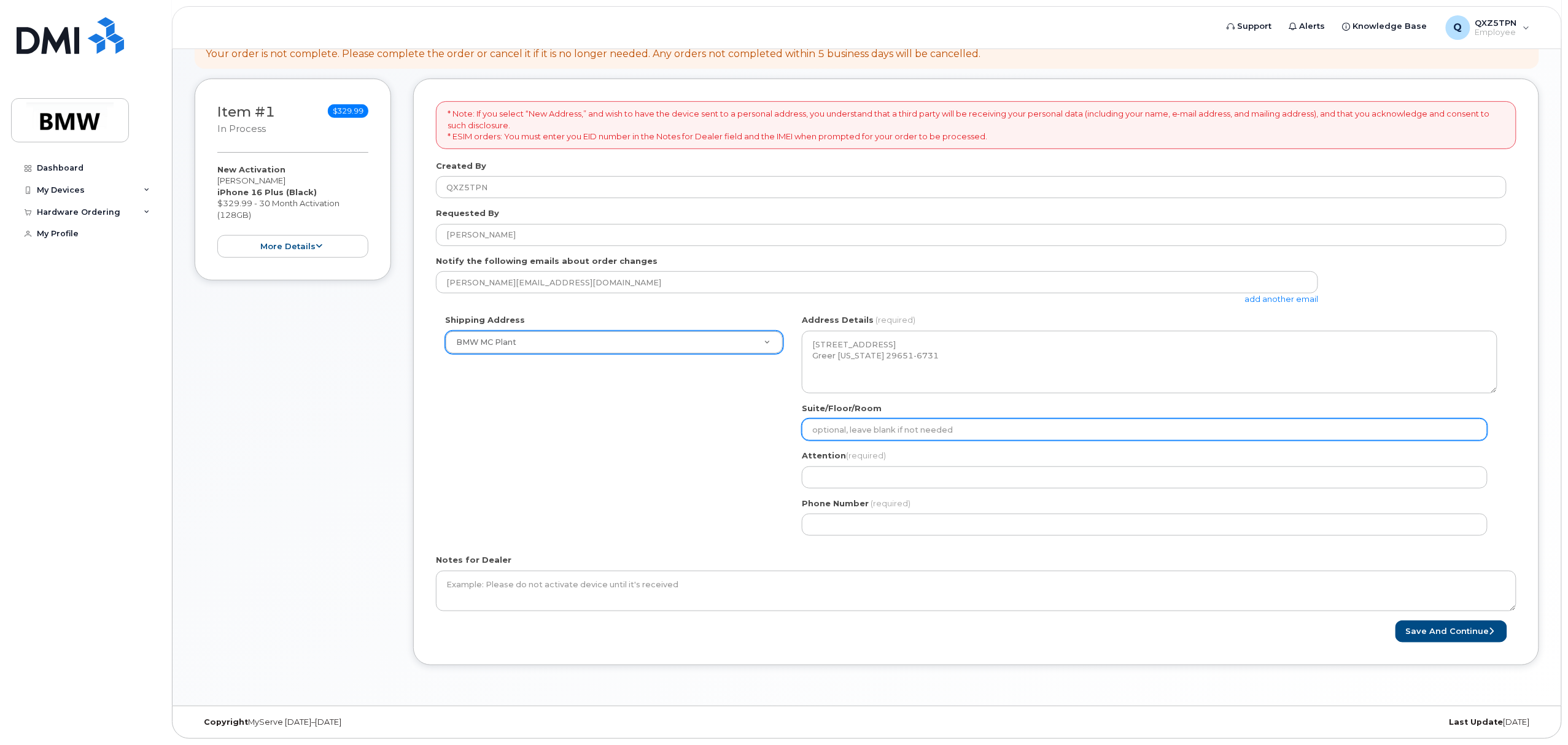
click at [917, 426] on input "Suite/Floor/Room" at bounding box center [1144, 429] width 686 height 22
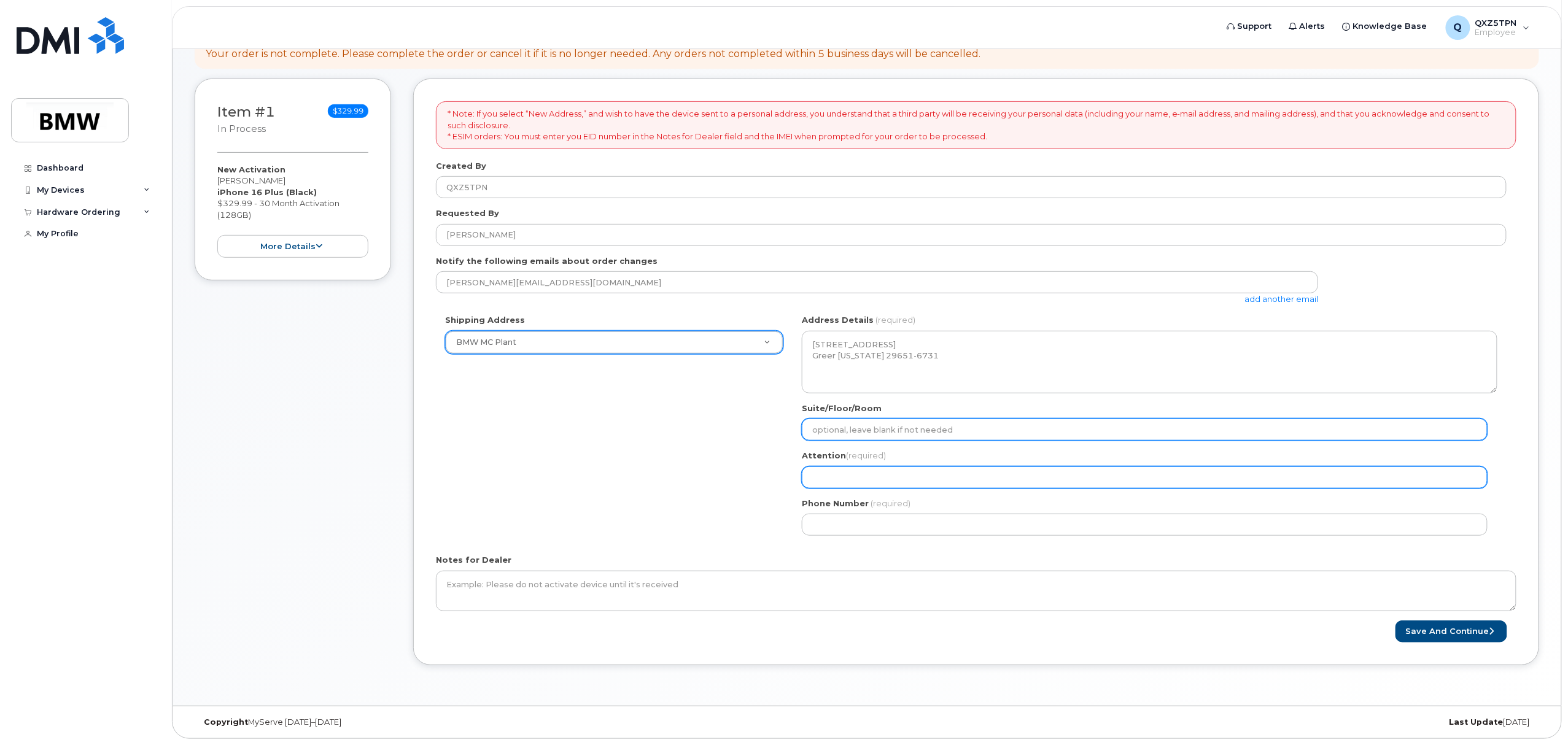
type input "SOC - 2nd Floor"
select select
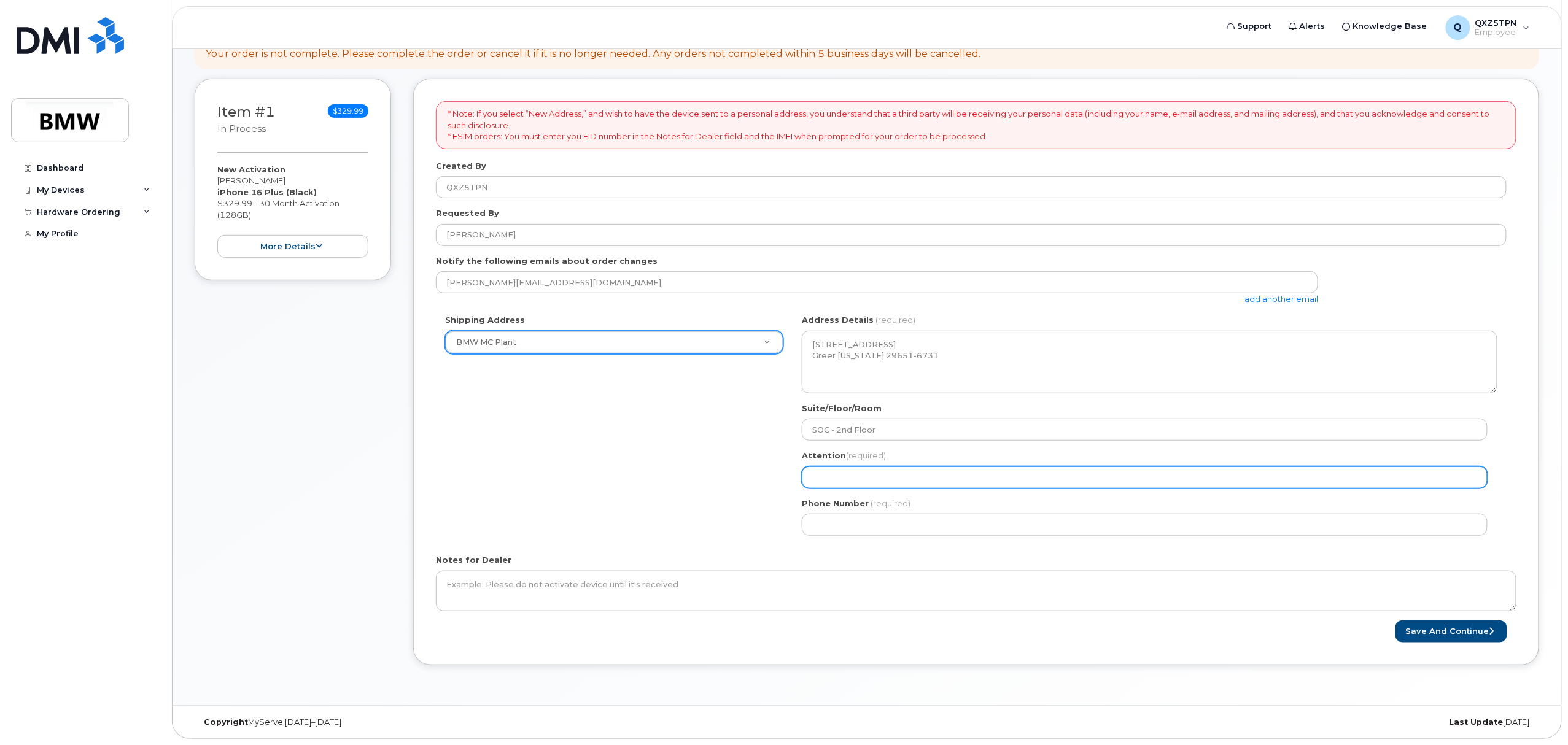
click at [975, 473] on input "Attention (required)" at bounding box center [1144, 478] width 686 height 22
type input "Patricia Reeder - SOC Building MN-6"
drag, startPoint x: 984, startPoint y: 465, endPoint x: 899, endPoint y: 478, distance: 86.0
click at [899, 478] on input "Patricia Reeder - SOC Building MN-6" at bounding box center [1144, 478] width 686 height 22
select select
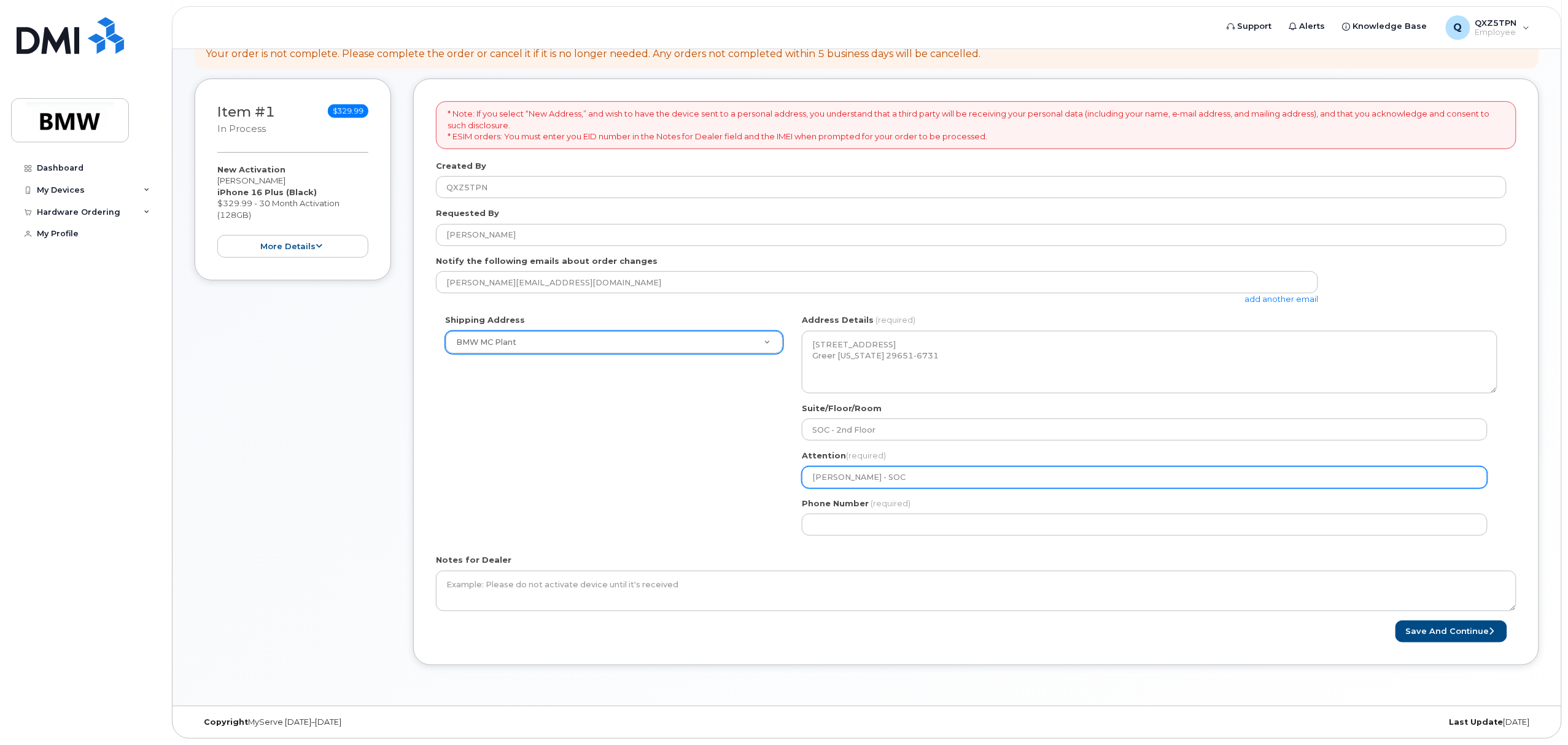
type input "Patricia Reeder - SOC"
select select
type input "Patricia Reeder - SOC 2"
select select
type input "Patricia Reeder - SOC 2n"
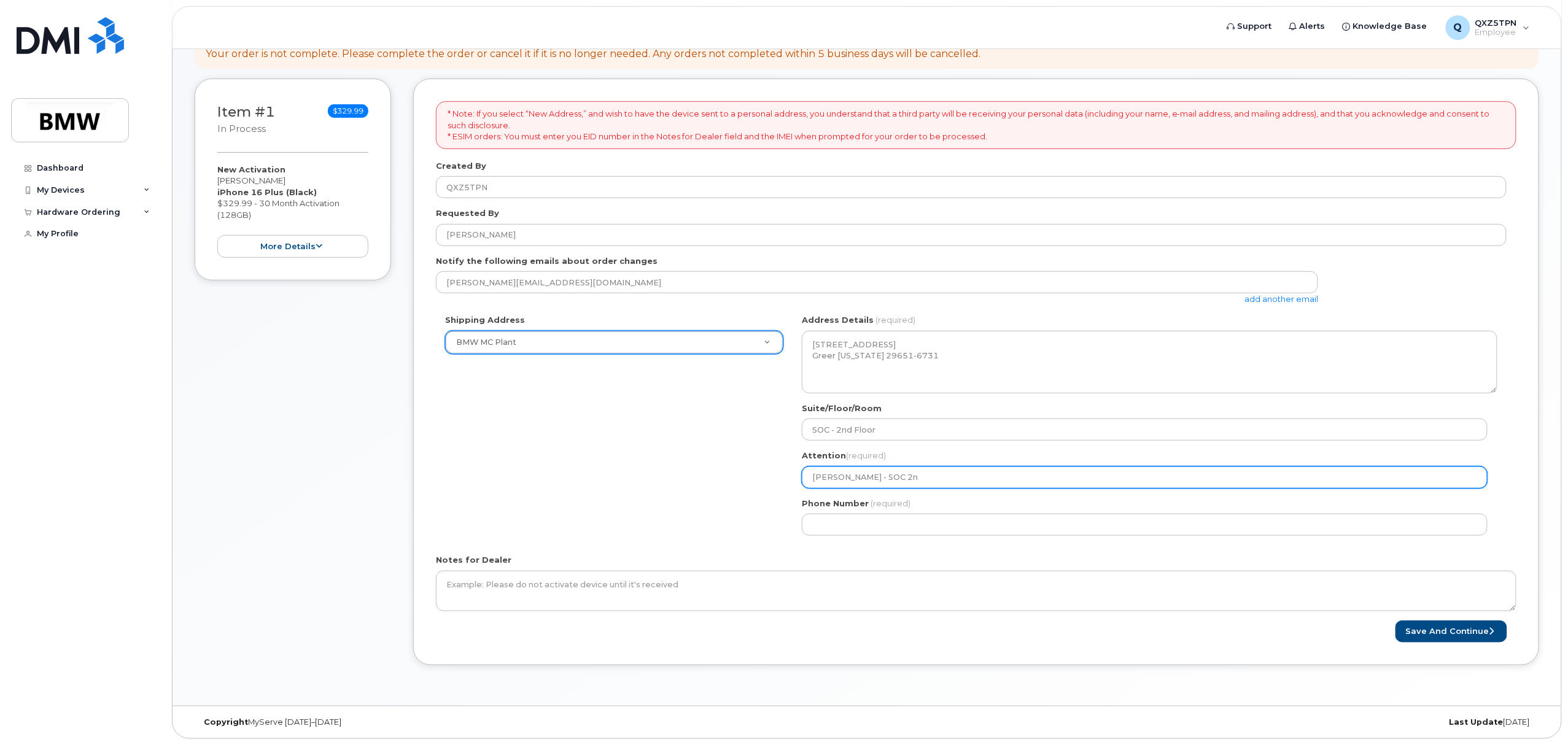
select select
type input "Patricia Reeder - SOC 2nd"
select select
type input "Patricia Reeder - SOC 2nd F"
select select
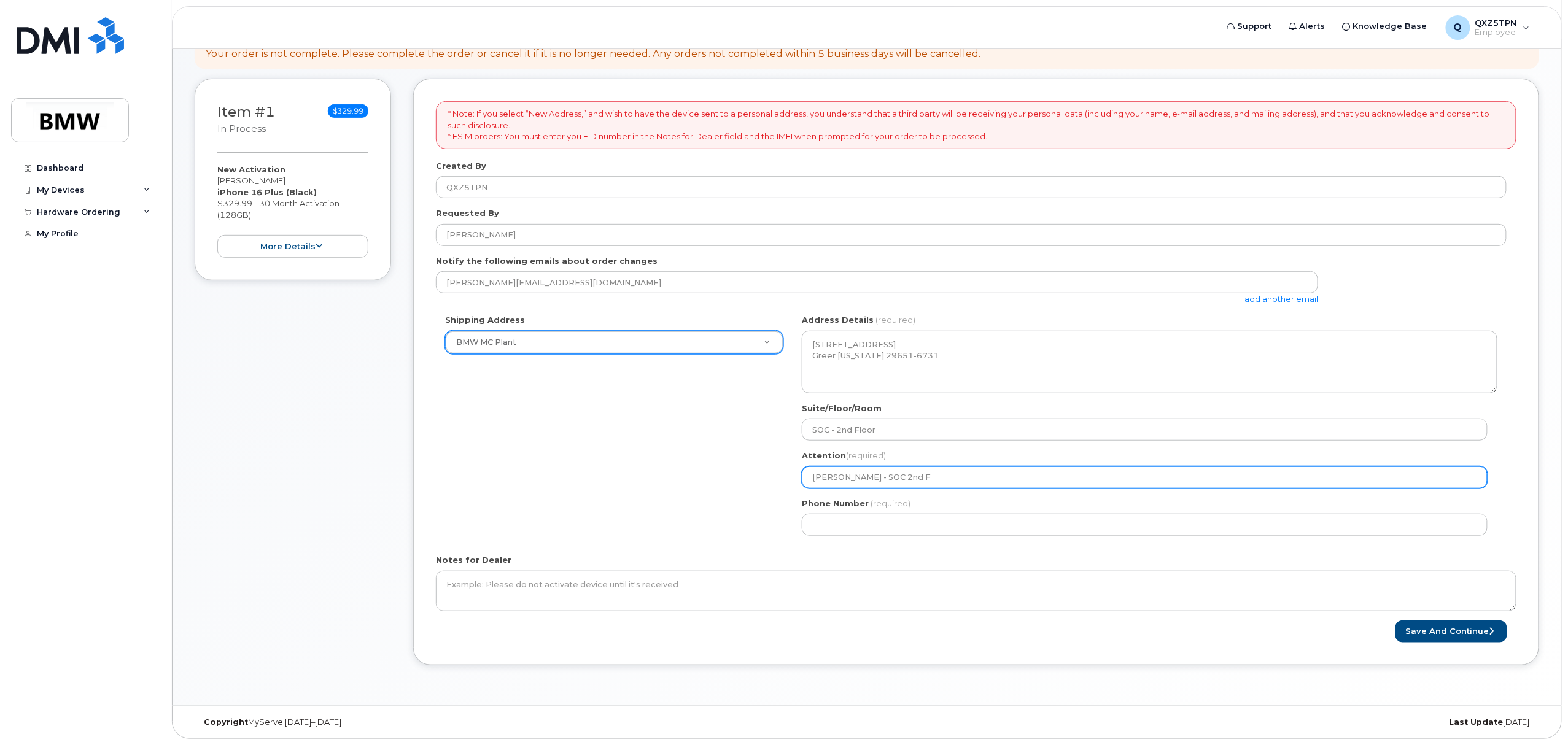
type input "Patricia Reeder - SOC 2nd Fl"
select select
type input "Patricia Reeder - SOC 2nd Flo"
select select
type input "Patricia Reeder - SOC 2nd Floo"
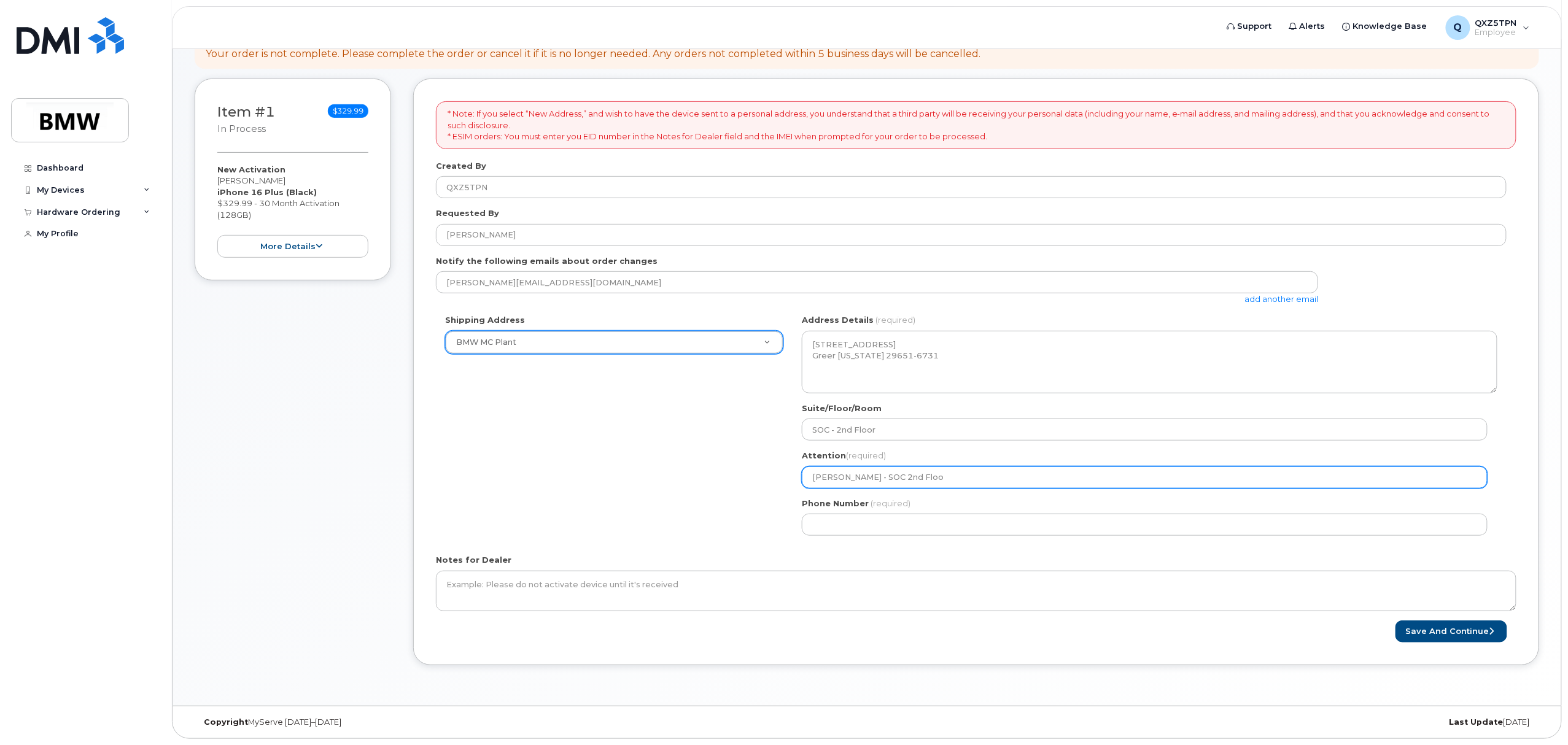
select select
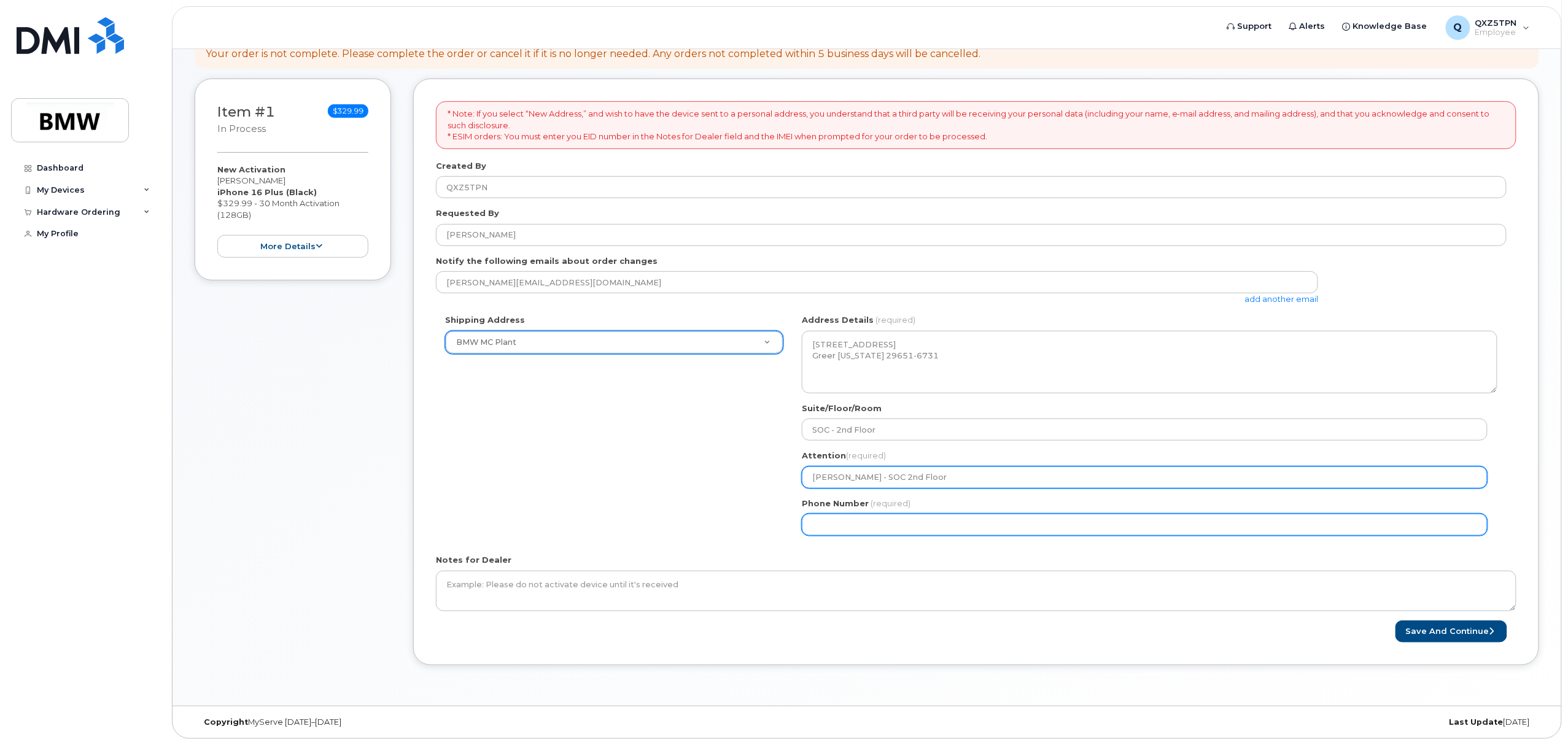
type input "[PERSON_NAME] - SOC 2nd Floor"
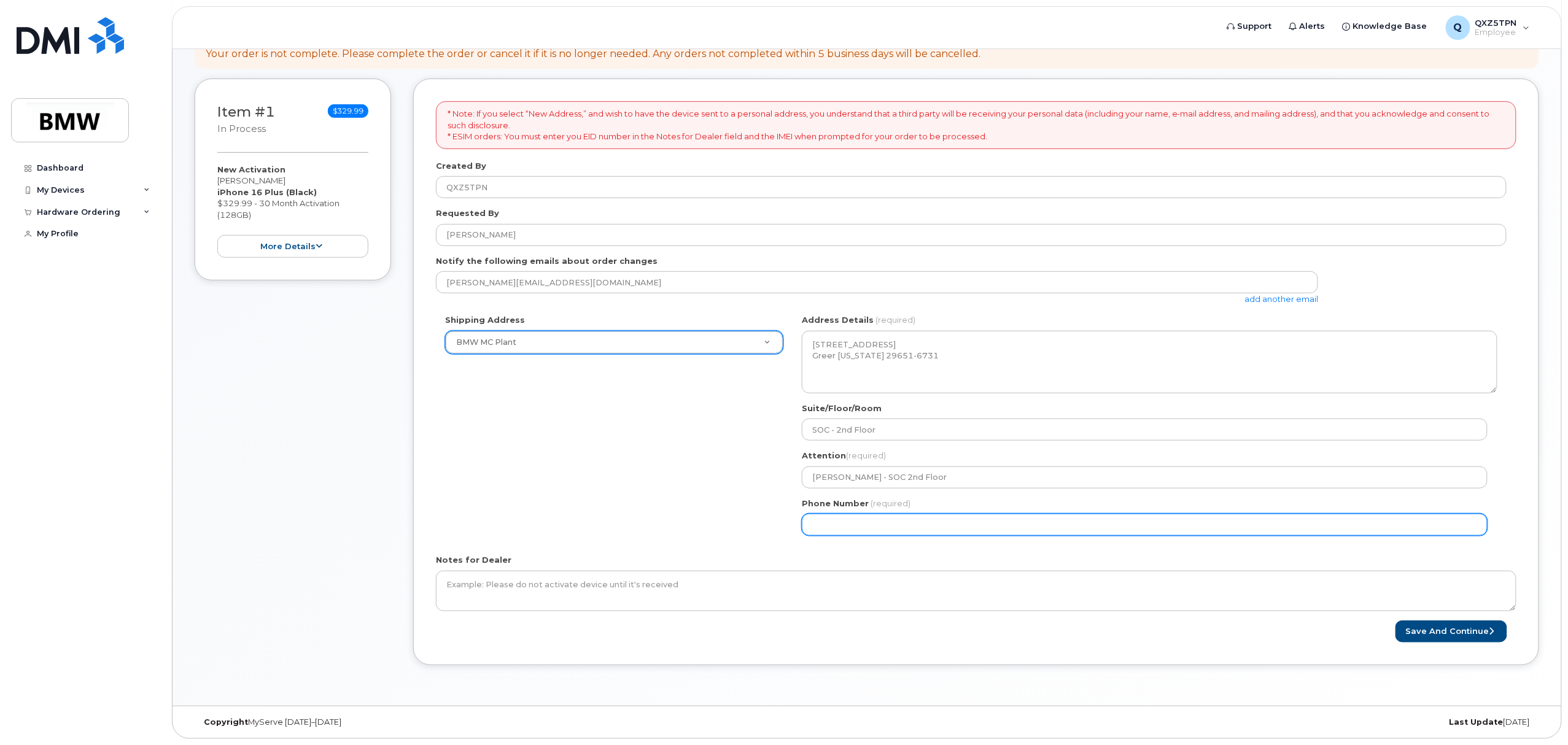
click at [978, 526] on input "Phone Number" at bounding box center [1144, 525] width 686 height 22
type input "8647047643"
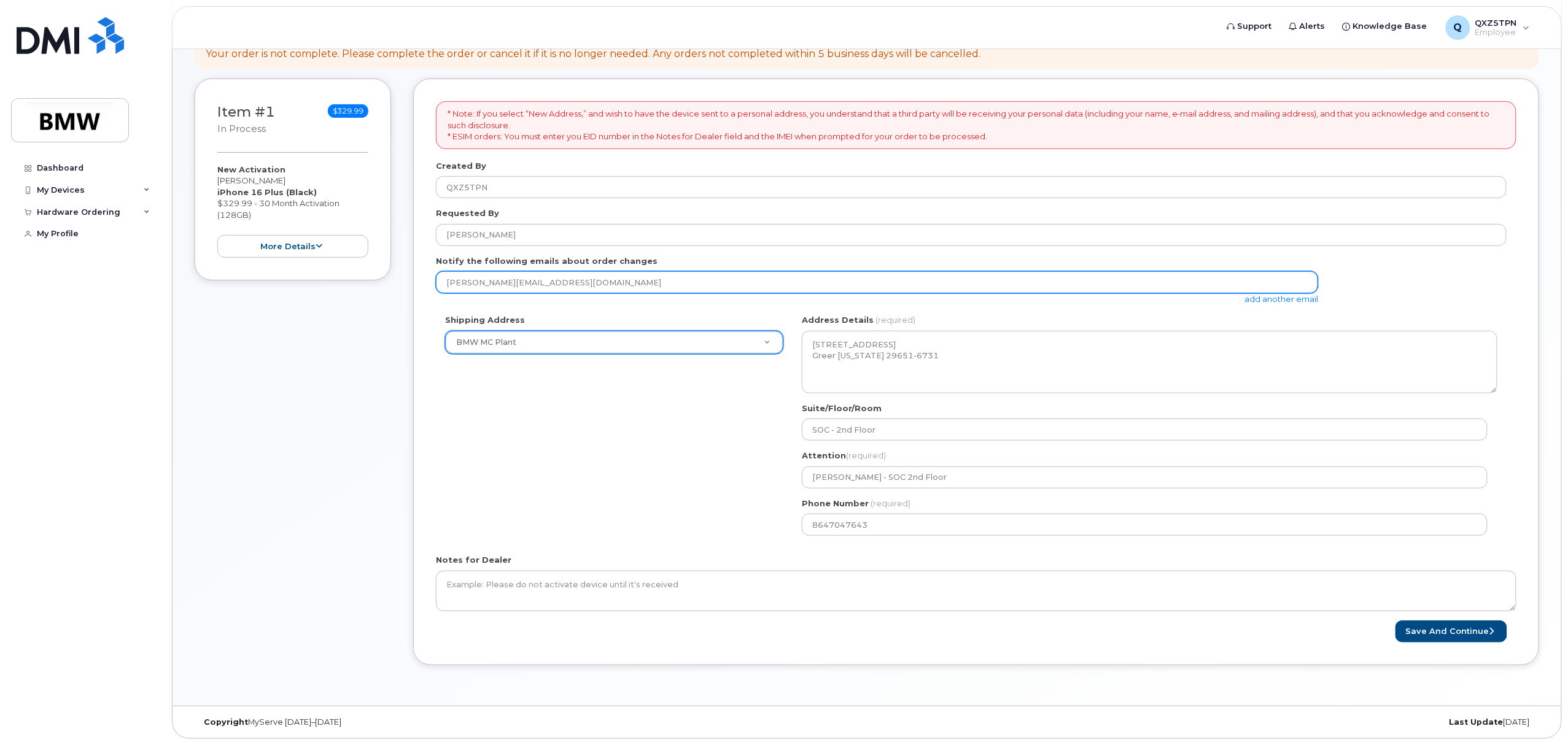
type input "patriciareeder@live.com"
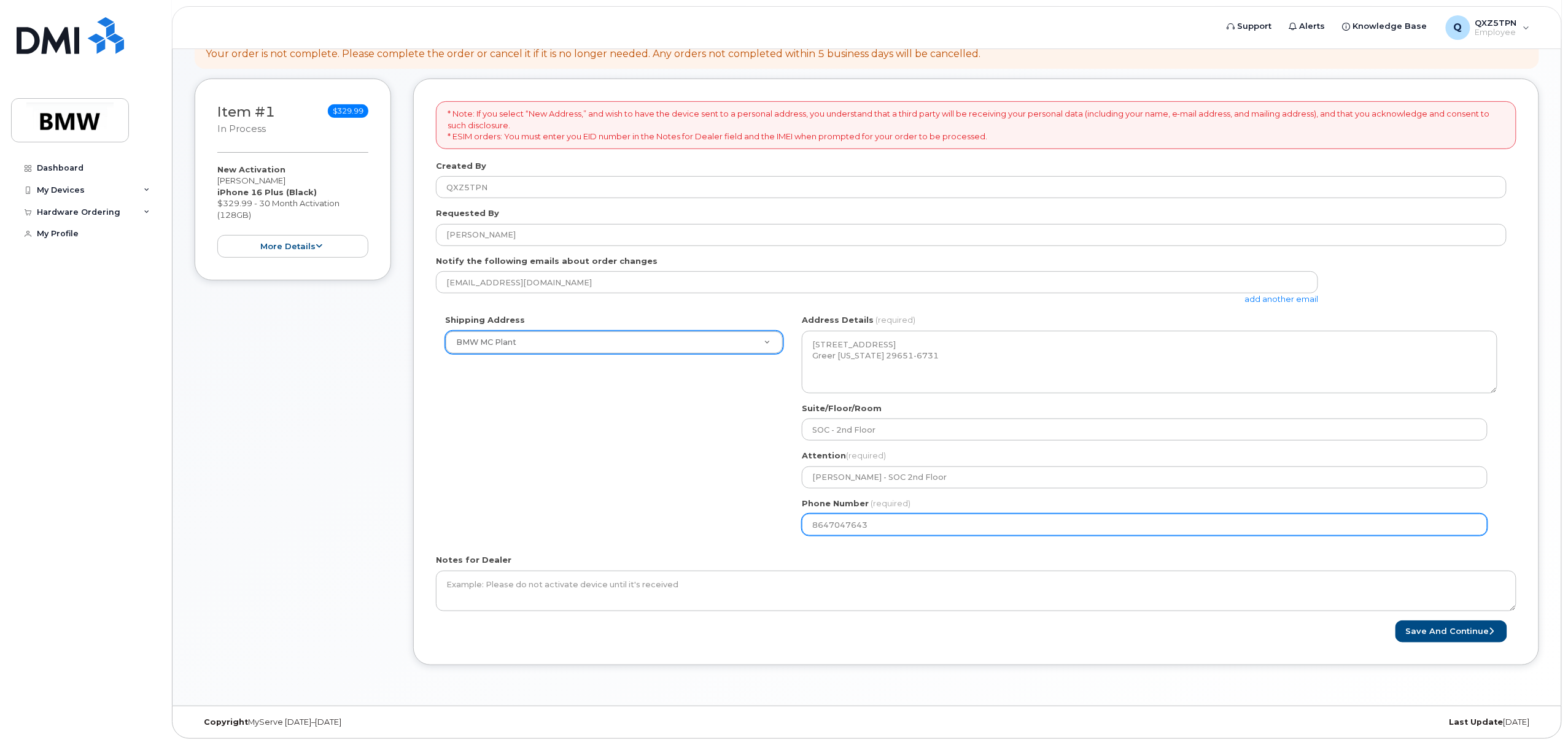
select select
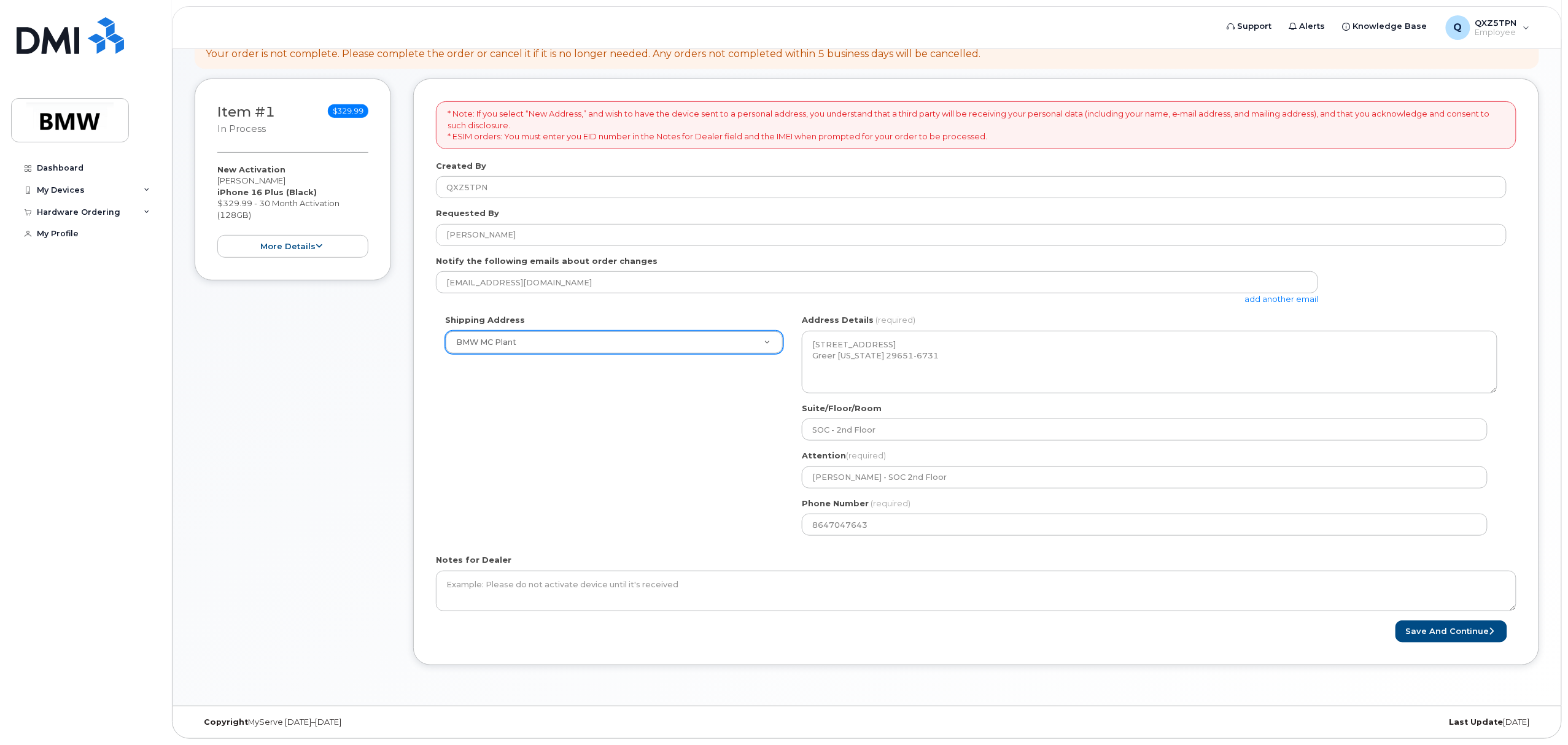
drag, startPoint x: 560, startPoint y: 477, endPoint x: 568, endPoint y: 305, distance: 172.2
click at [563, 475] on div "Shipping Address BMW MC Plant New Address BMW MC Plant BMW North America Financ…" at bounding box center [971, 429] width 1071 height 231
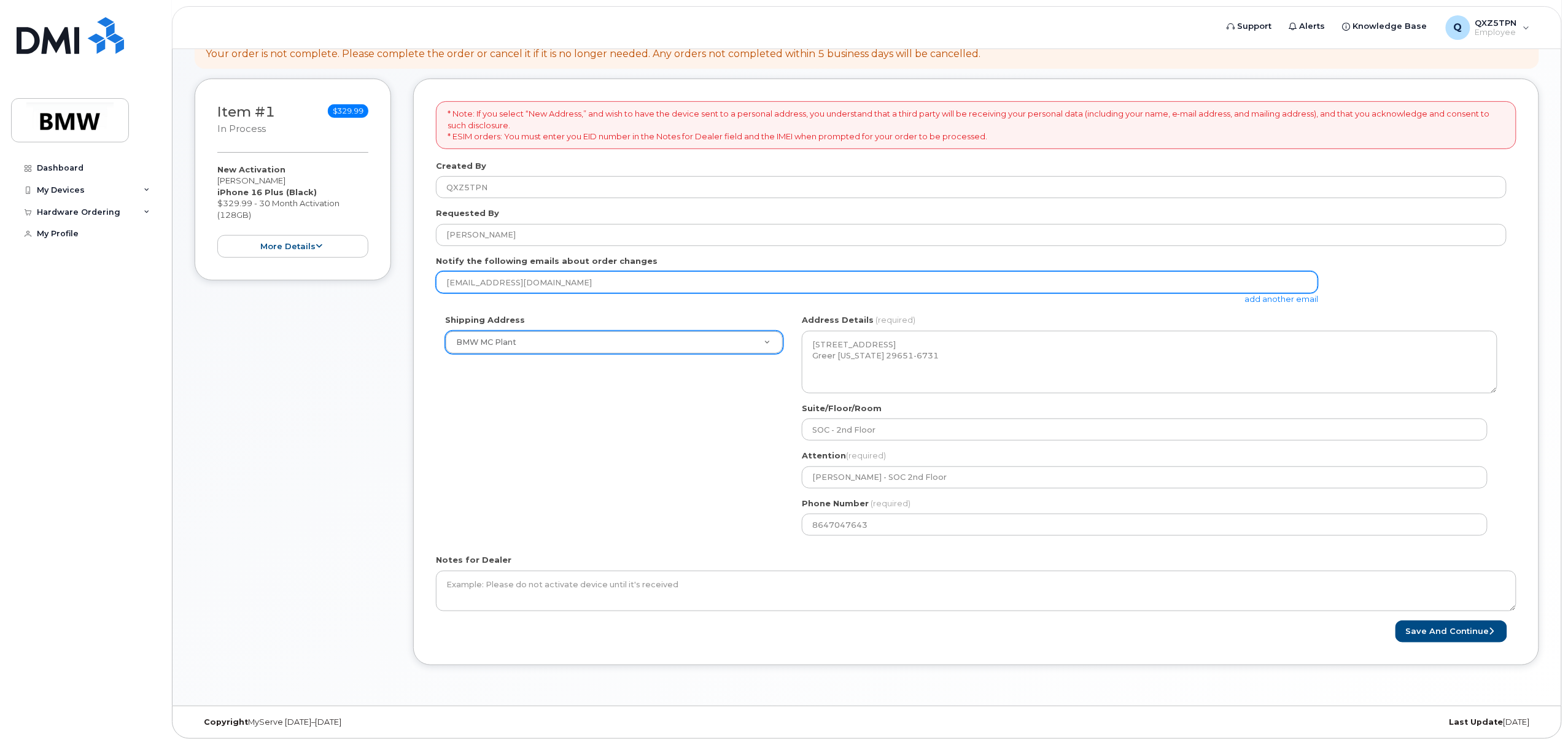
click at [558, 285] on input "patriciareeder@live.com" at bounding box center [877, 282] width 882 height 22
click at [560, 283] on input "patriciareeder@live.com" at bounding box center [877, 282] width 882 height 22
click at [561, 282] on input "patriciareeder@live.com" at bounding box center [877, 282] width 882 height 22
click at [567, 285] on input "patriciareeder@live.com" at bounding box center [877, 282] width 882 height 22
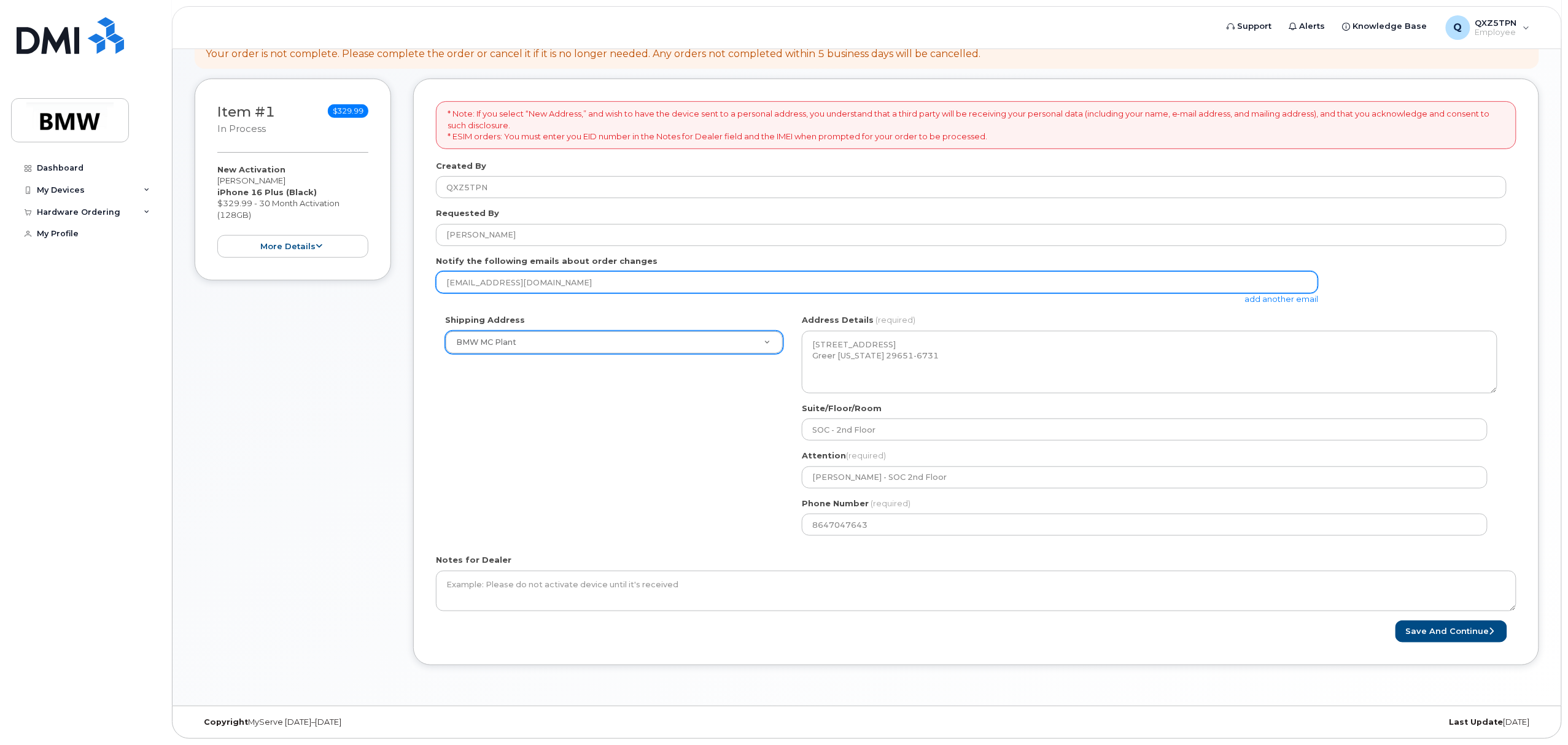
click at [567, 285] on input "patriciareeder@live.com" at bounding box center [877, 282] width 882 height 22
type input "[PERSON_NAME][EMAIL_ADDRESS][DOMAIN_NAME]"
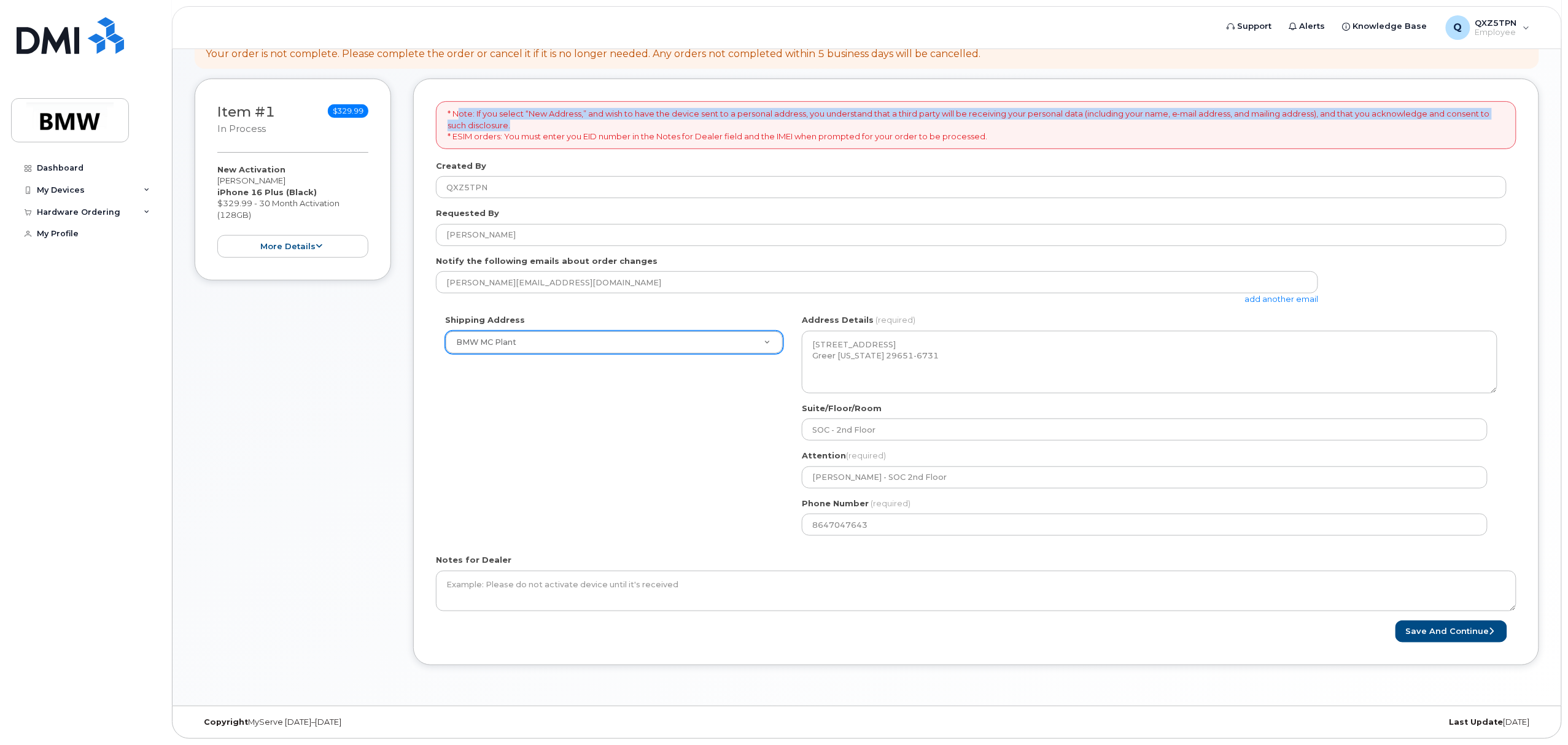
drag, startPoint x: 458, startPoint y: 110, endPoint x: 1233, endPoint y: 119, distance: 775.1
click at [1233, 119] on p "* Note: If you select “New Address,” and wish to have the device sent to a pers…" at bounding box center [976, 125] width 1057 height 35
click at [1229, 126] on p "* Note: If you select “New Address,” and wish to have the device sent to a pers…" at bounding box center [976, 125] width 1057 height 35
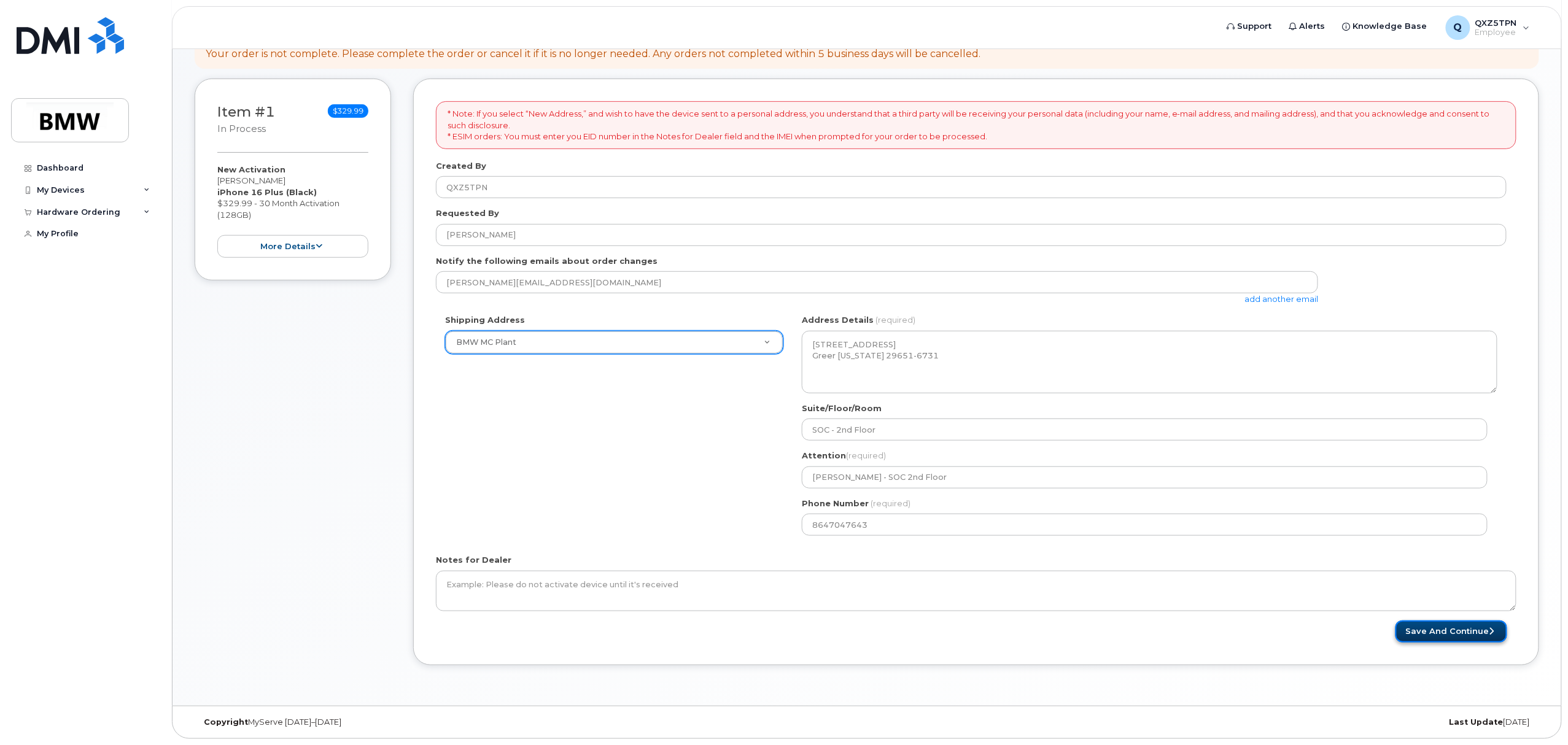
click at [1424, 630] on button "Save and Continue" at bounding box center [1451, 631] width 112 height 22
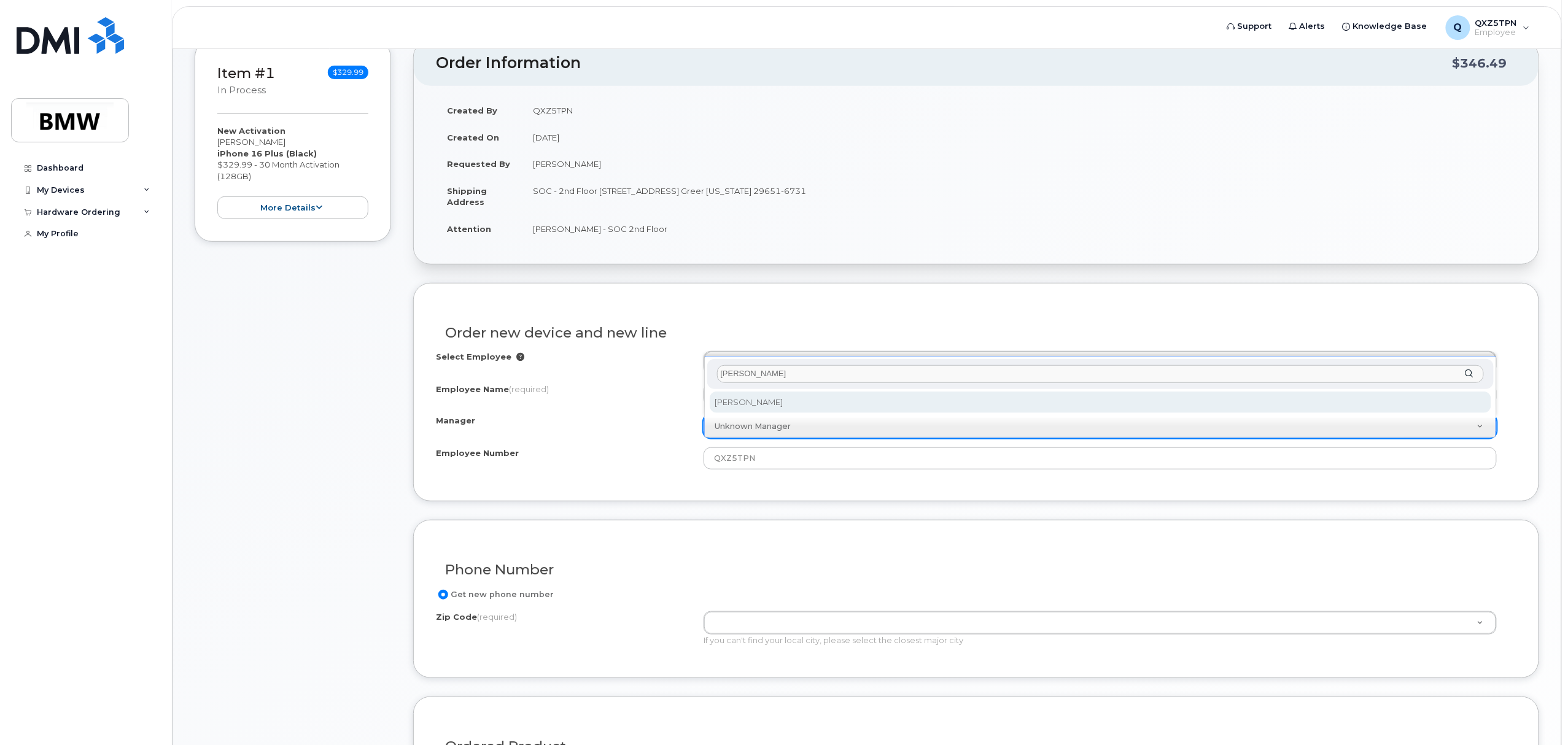
type input "kerscher"
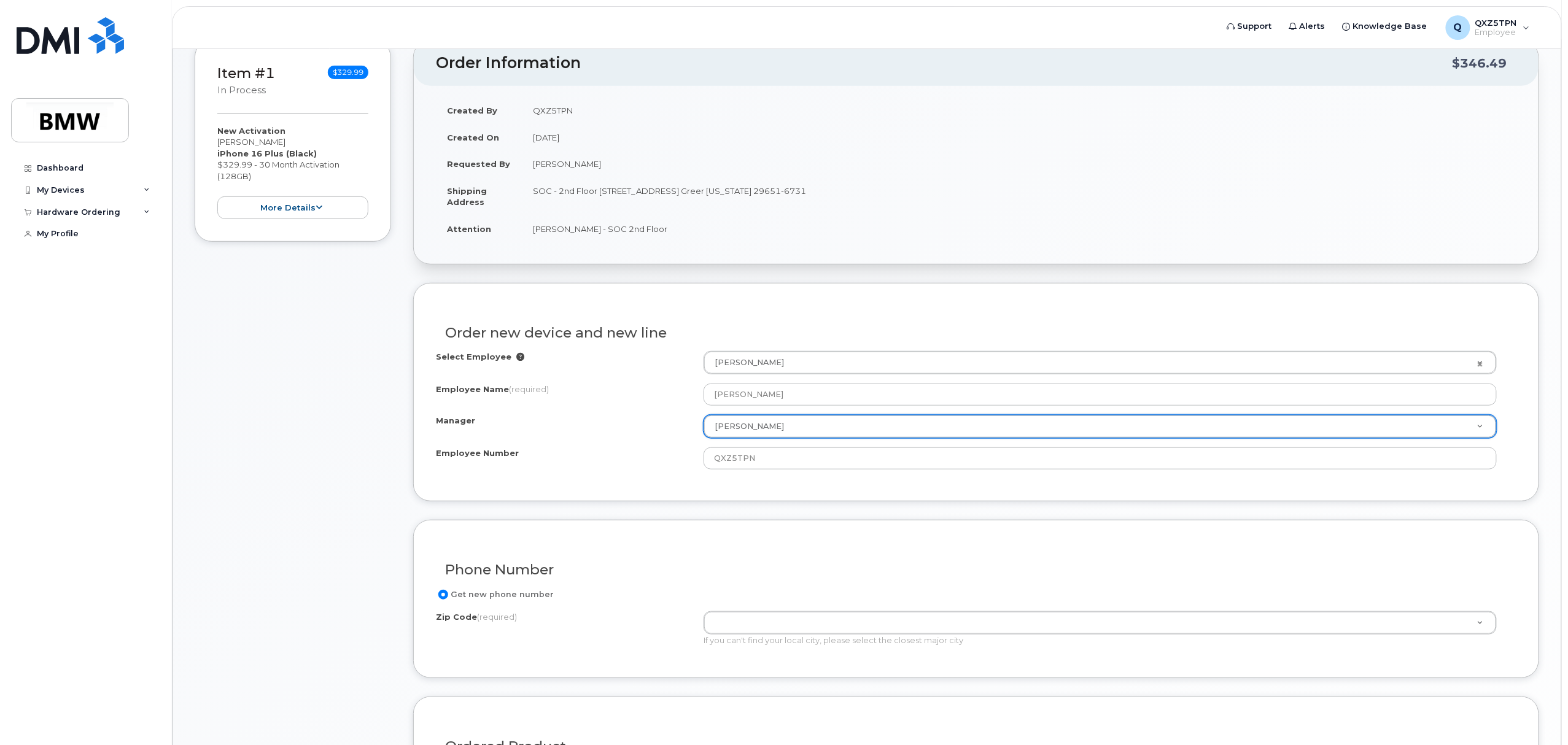
select select "2104505"
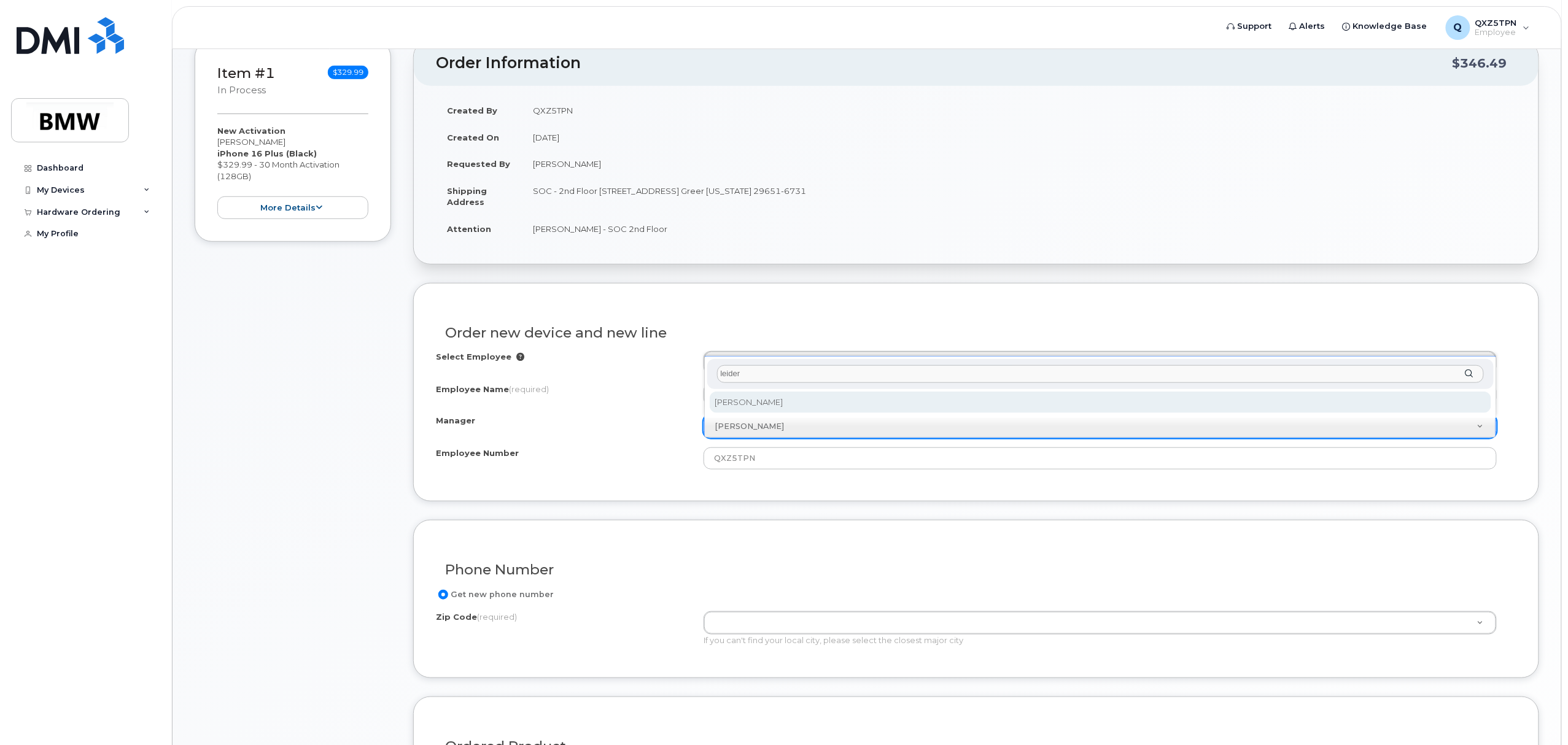
type input "leidert"
select select "1905532"
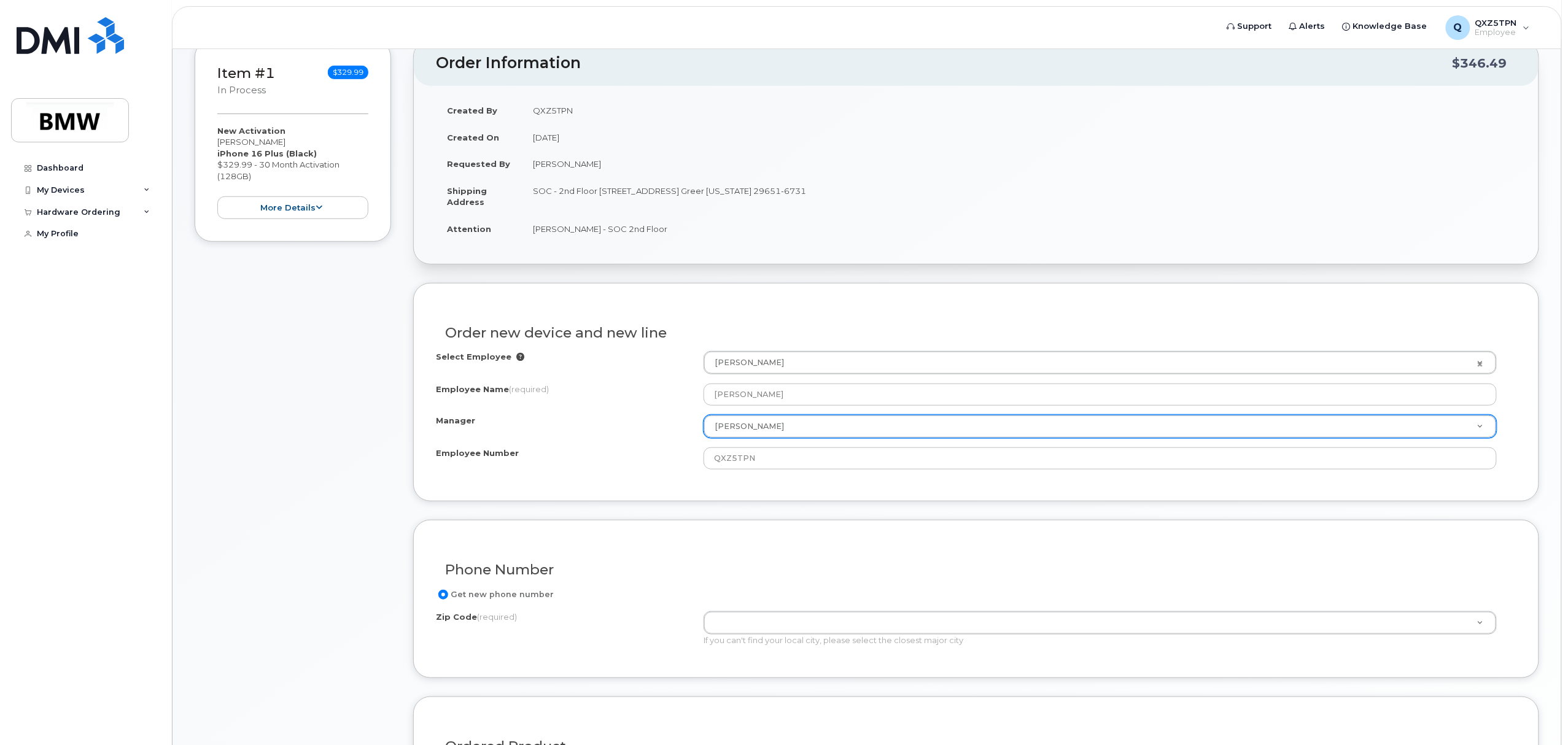
click at [614, 374] on div "Select Employee Patricia Rondesko 2665277" at bounding box center [976, 363] width 1080 height 23
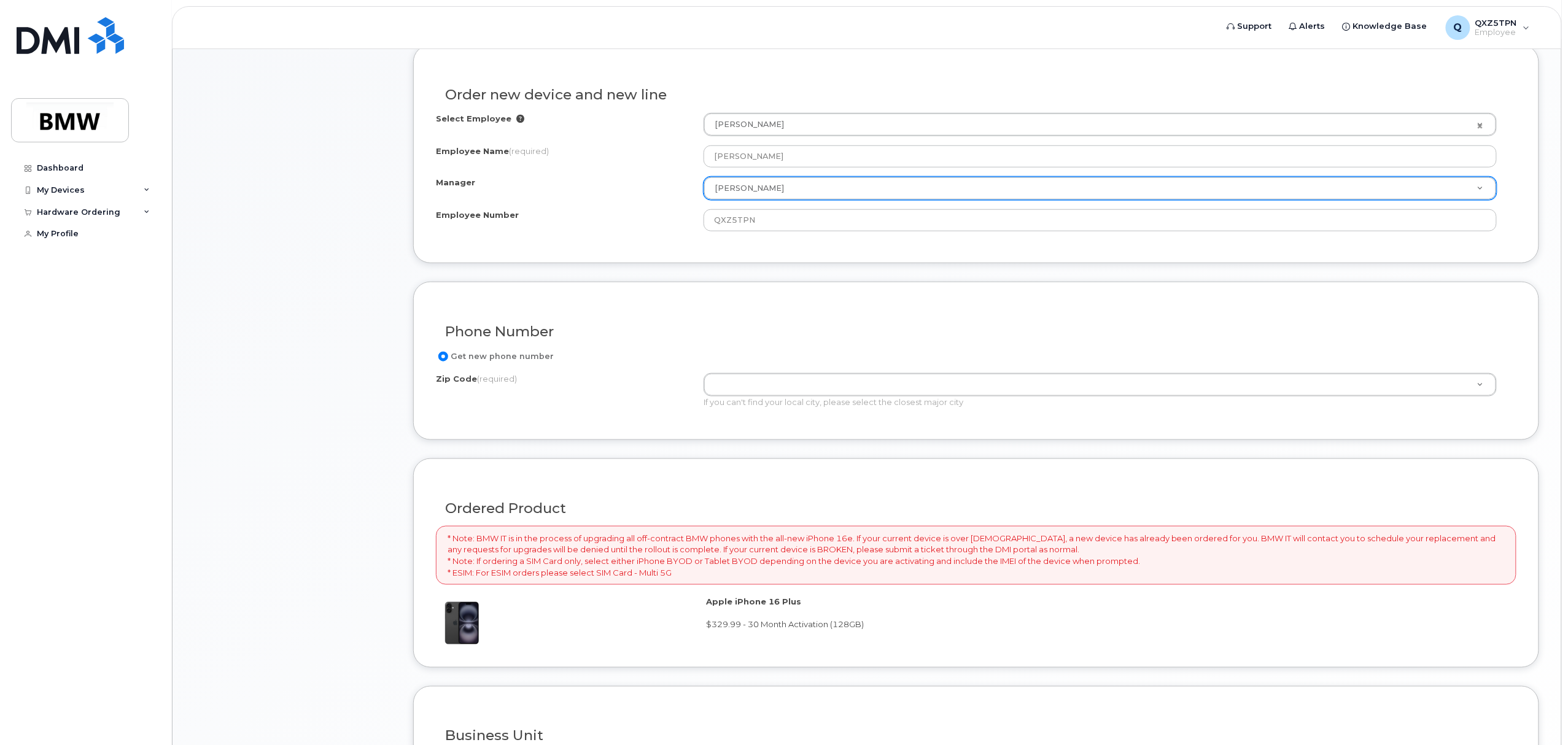
scroll to position [491, 0]
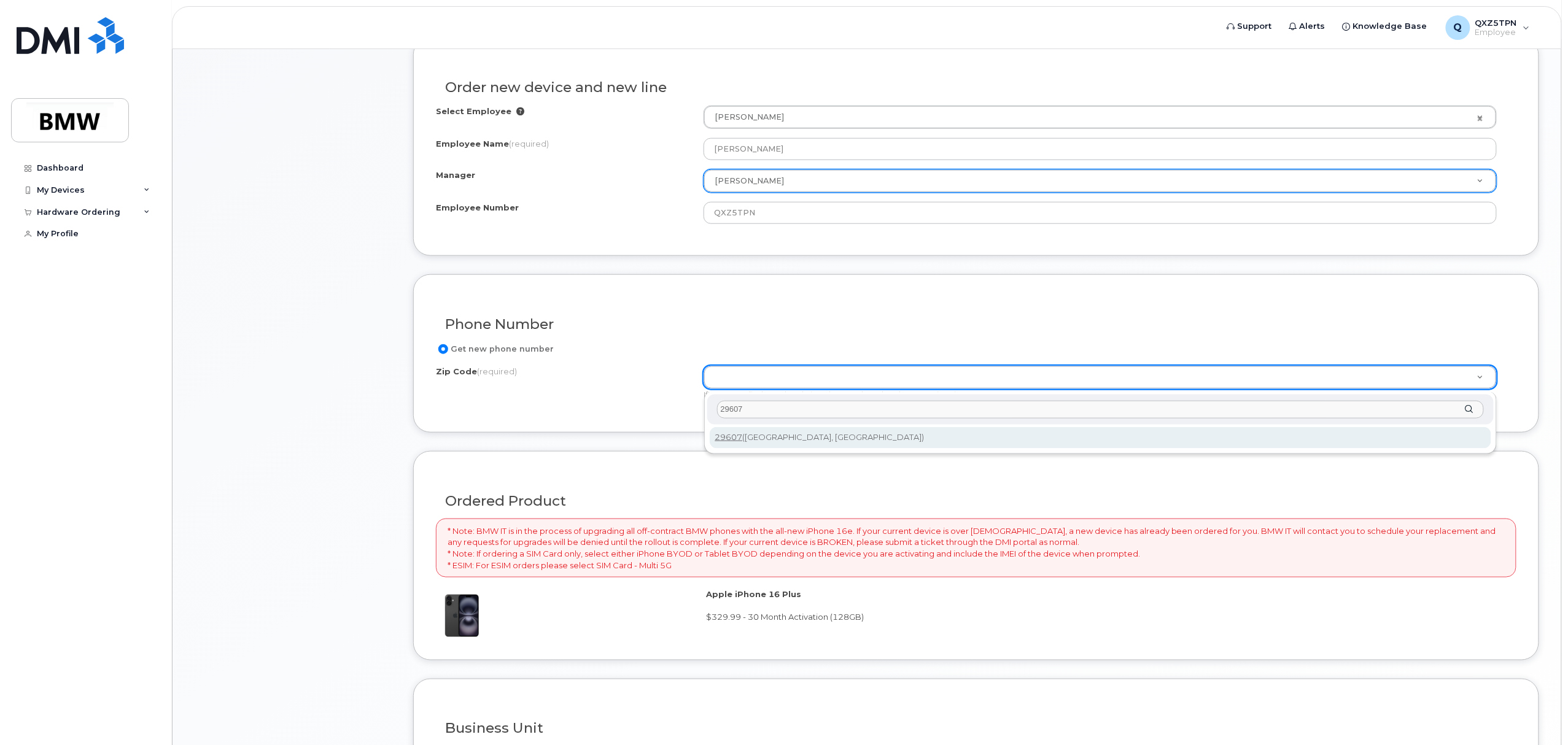
type input "29607"
type input "29607 (Greenville, SC)"
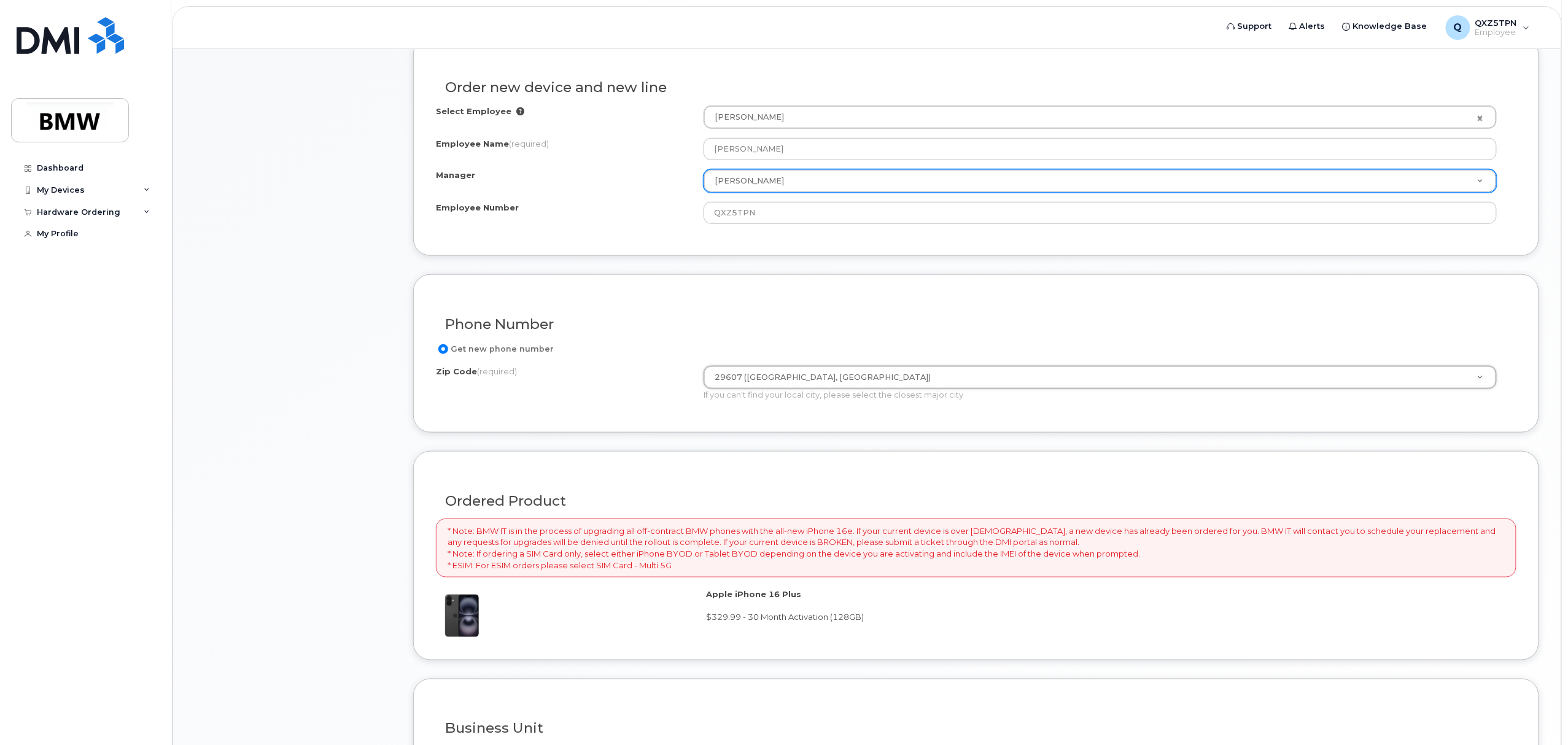
click at [838, 316] on div "Phone Number" at bounding box center [976, 320] width 1080 height 45
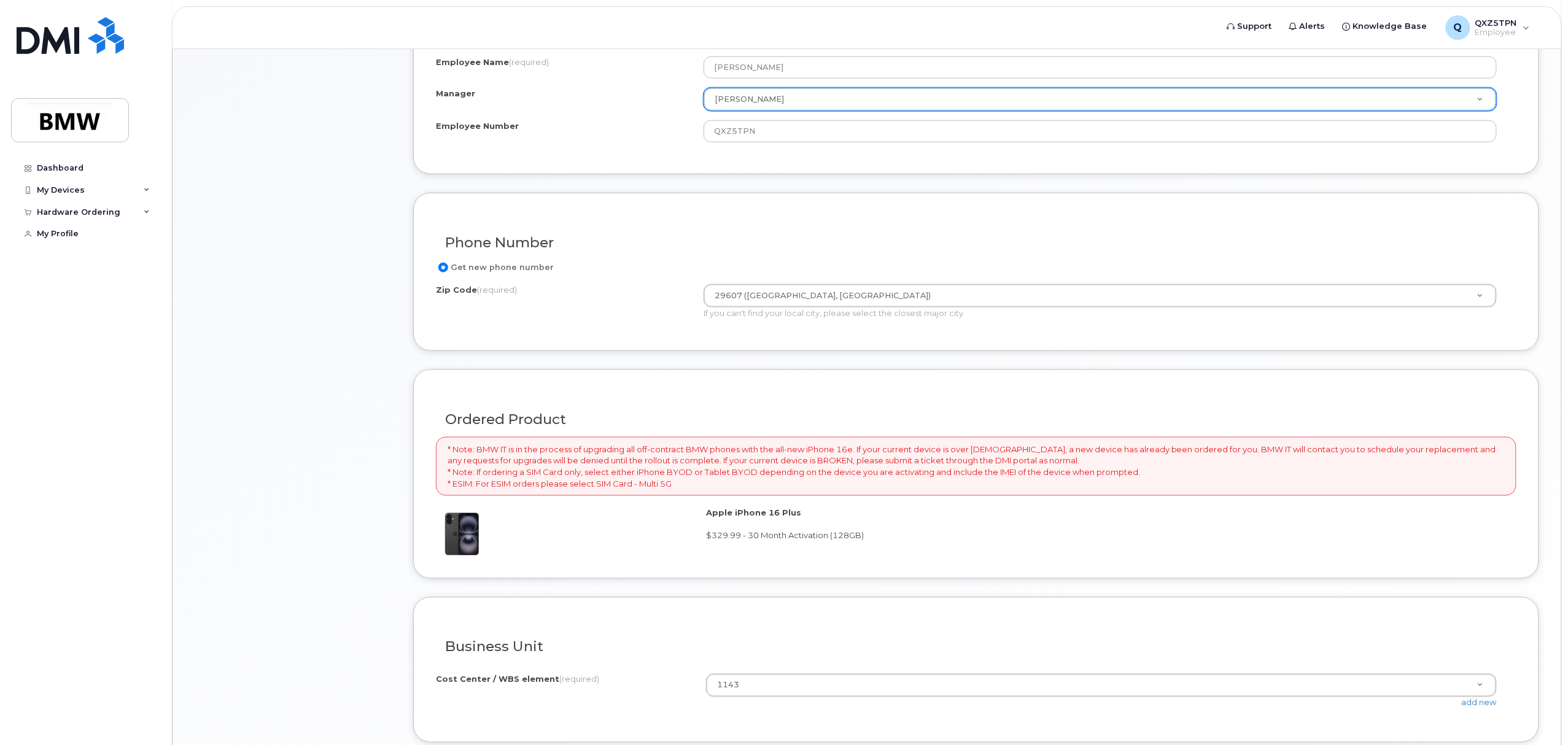
scroll to position [690, 0]
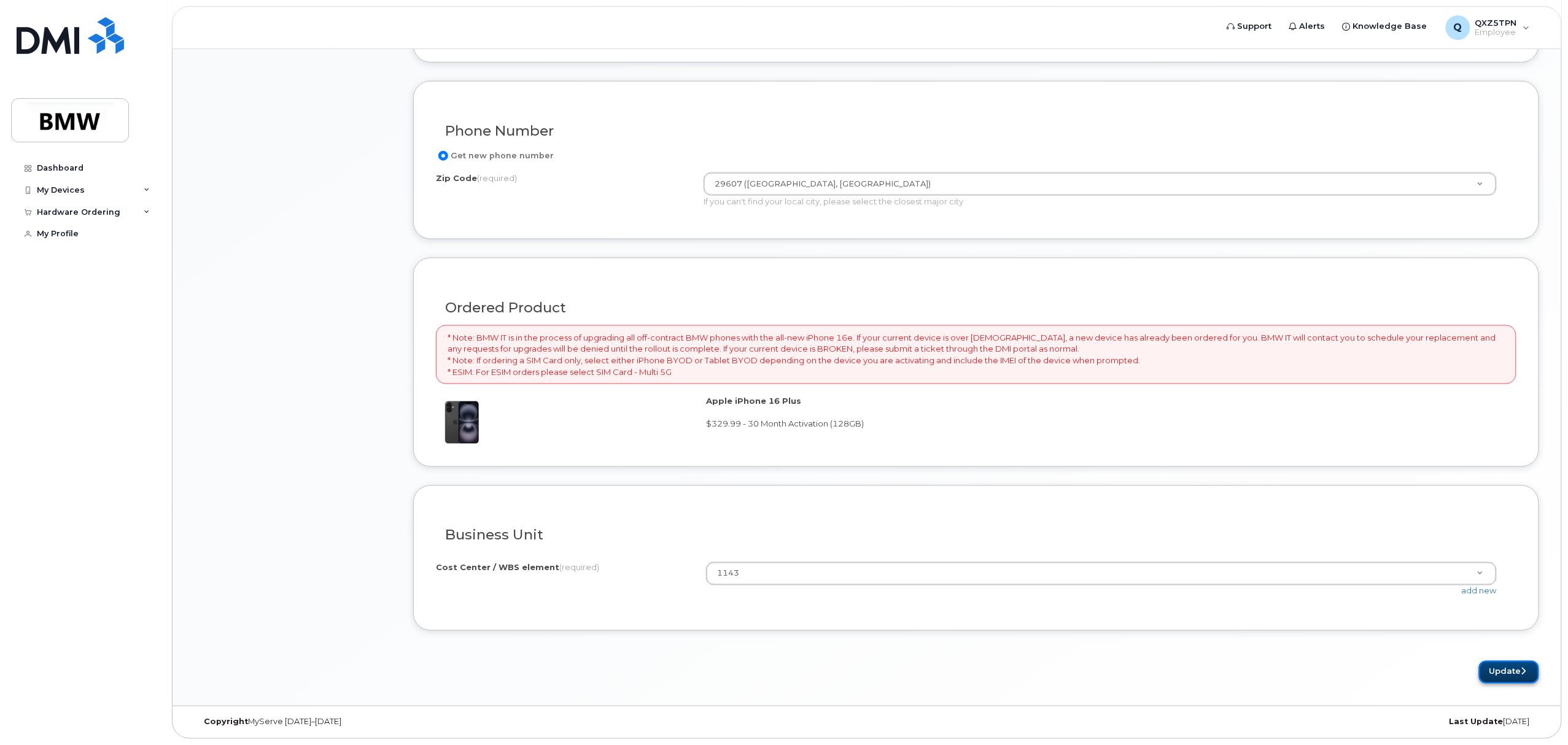
click at [1494, 664] on button "Update" at bounding box center [1509, 672] width 60 height 22
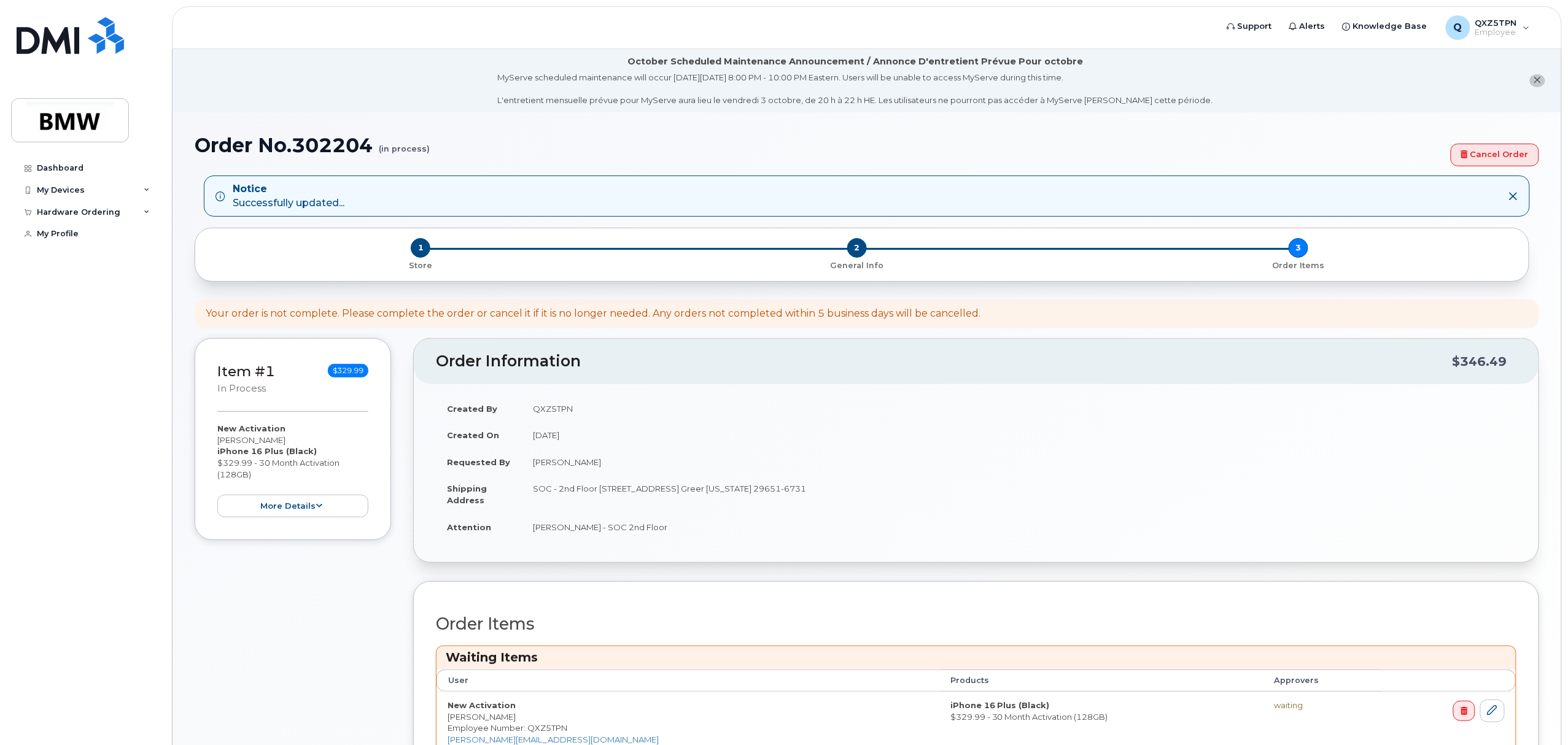
click at [847, 406] on td "QXZ5TPN" at bounding box center [1019, 409] width 995 height 27
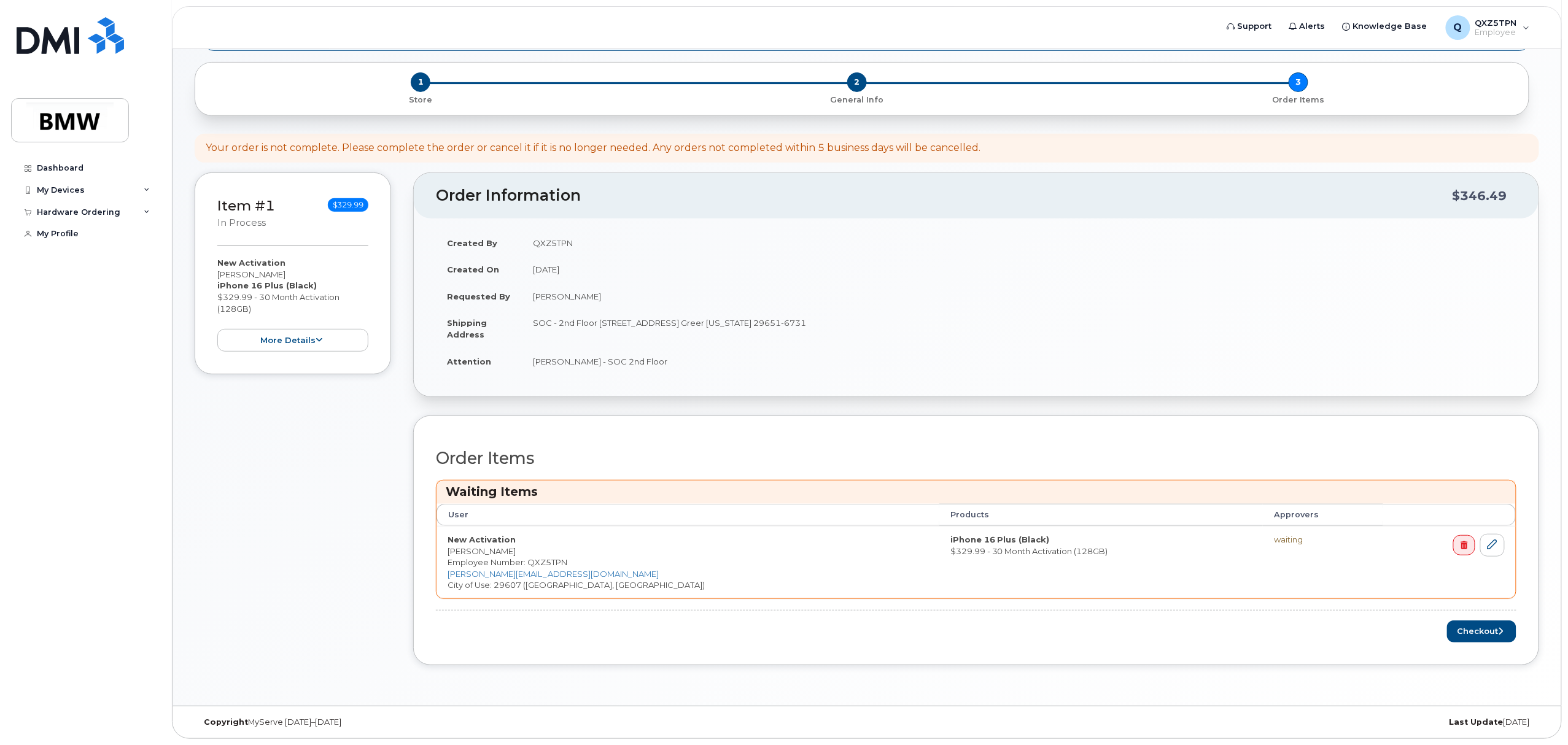
scroll to position [170, 0]
click at [1452, 633] on button "Checkout" at bounding box center [1482, 631] width 69 height 22
